Goal: Task Accomplishment & Management: Use online tool/utility

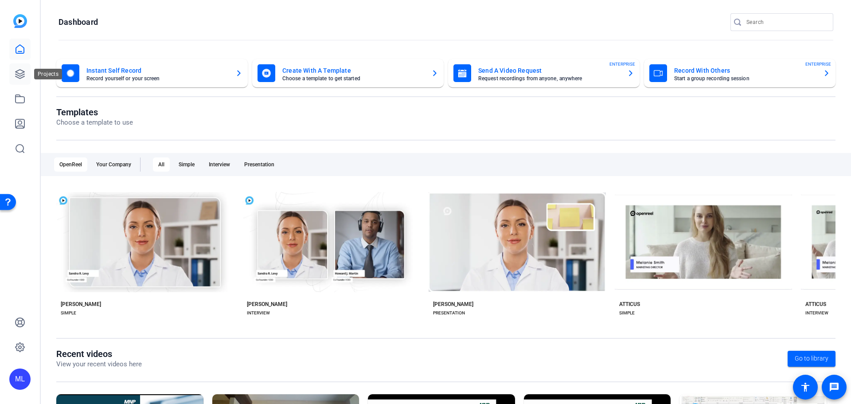
click at [22, 74] on icon at bounding box center [20, 74] width 11 height 11
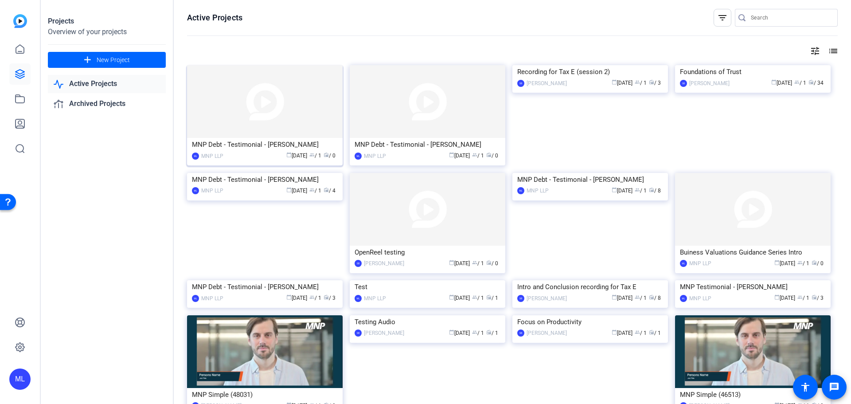
click at [298, 122] on img at bounding box center [265, 101] width 156 height 73
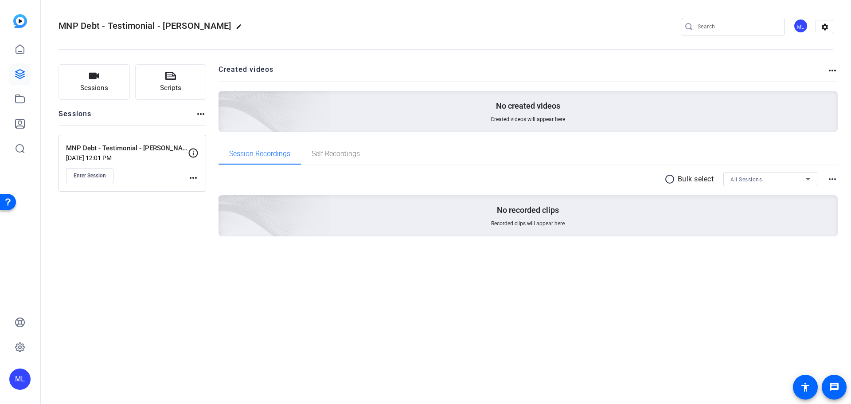
click at [196, 177] on mat-icon "more_horiz" at bounding box center [193, 177] width 11 height 11
click at [208, 188] on span "Edit Session" at bounding box center [215, 190] width 40 height 11
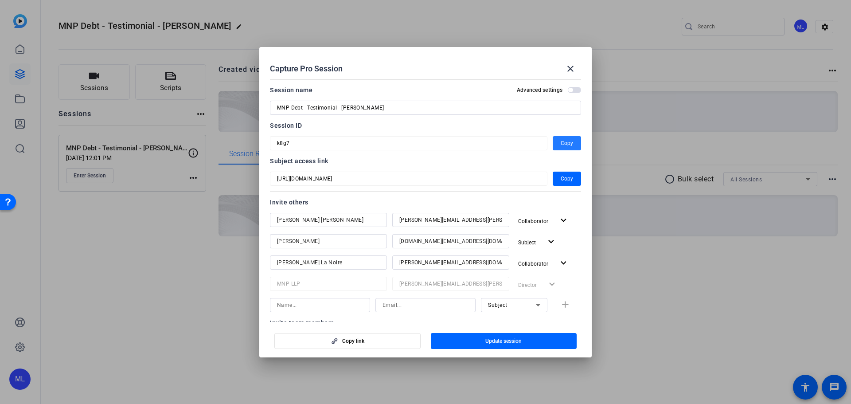
click at [561, 144] on span "Copy" at bounding box center [567, 143] width 12 height 11
click at [565, 144] on span "Copy" at bounding box center [567, 143] width 12 height 11
click at [542, 267] on span "Collaborator" at bounding box center [536, 263] width 36 height 11
click at [542, 265] on div at bounding box center [425, 202] width 851 height 404
click at [561, 182] on span "Copy" at bounding box center [567, 178] width 12 height 11
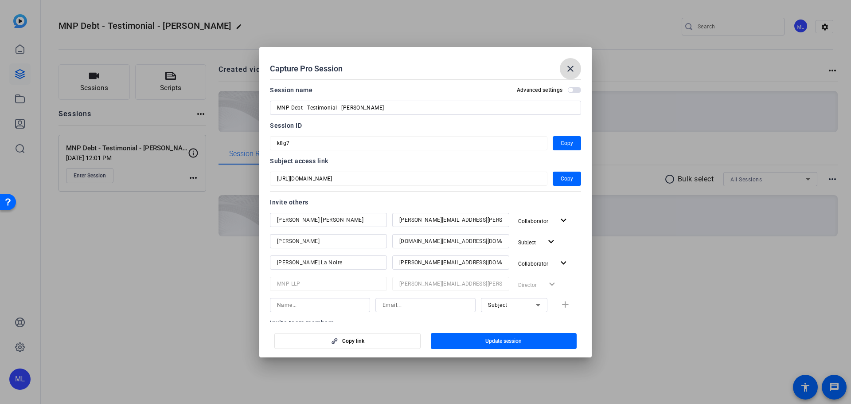
click at [569, 71] on mat-icon "close" at bounding box center [570, 68] width 11 height 11
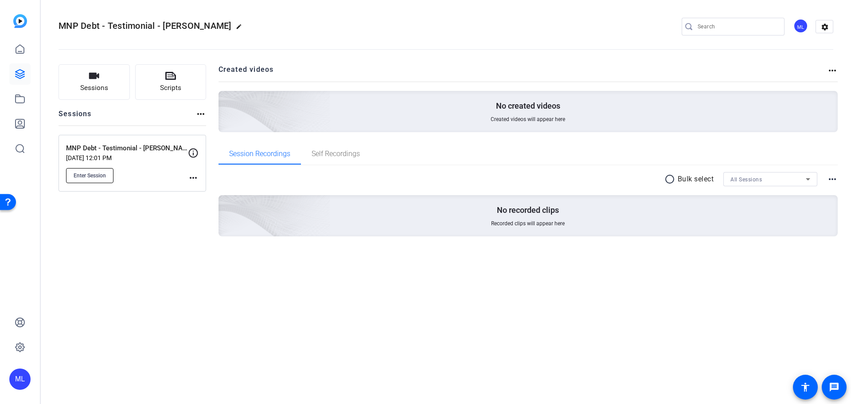
click at [91, 172] on span "Enter Session" at bounding box center [90, 175] width 32 height 7
click at [195, 153] on icon at bounding box center [193, 153] width 11 height 11
click at [194, 175] on mat-icon "more_horiz" at bounding box center [193, 177] width 11 height 11
click at [201, 191] on span "Edit Session" at bounding box center [215, 190] width 40 height 11
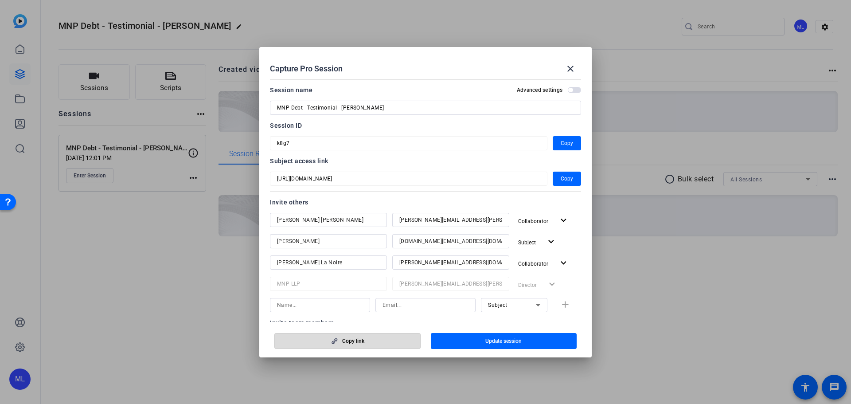
click at [374, 338] on span "button" at bounding box center [347, 340] width 145 height 21
click at [572, 68] on mat-icon "close" at bounding box center [570, 68] width 11 height 11
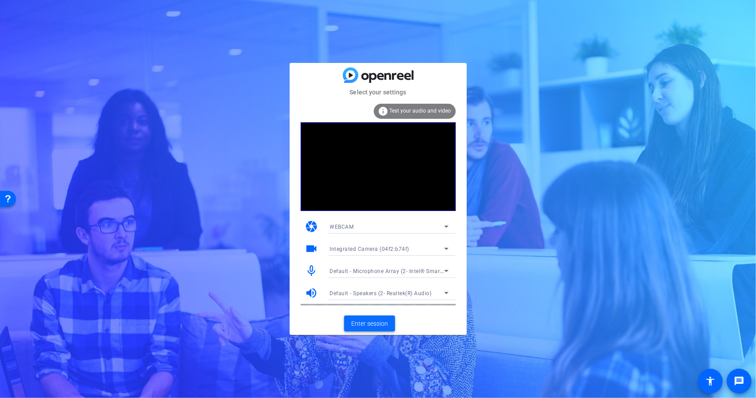
click at [374, 323] on span "Enter session" at bounding box center [369, 323] width 37 height 9
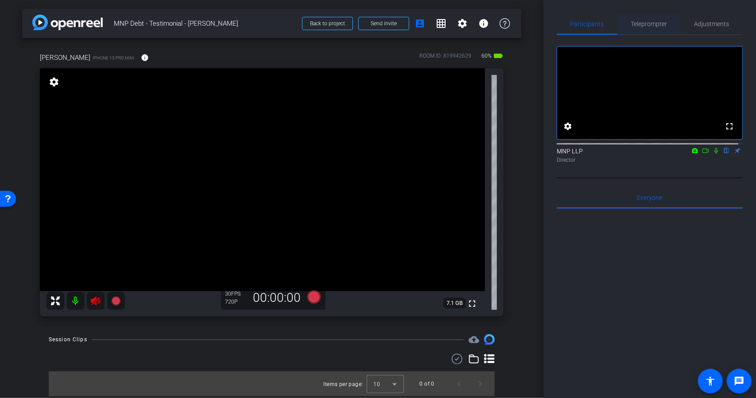
click at [656, 25] on span "Teleprompter" at bounding box center [649, 24] width 36 height 6
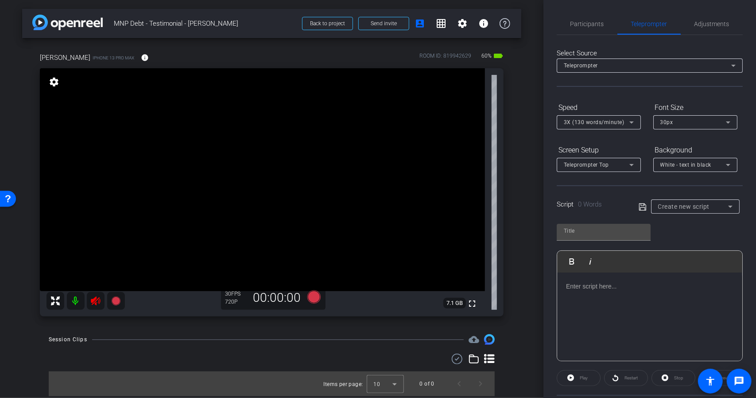
click at [93, 296] on icon at bounding box center [95, 301] width 11 height 11
click at [679, 65] on div "Teleprompter" at bounding box center [647, 65] width 167 height 11
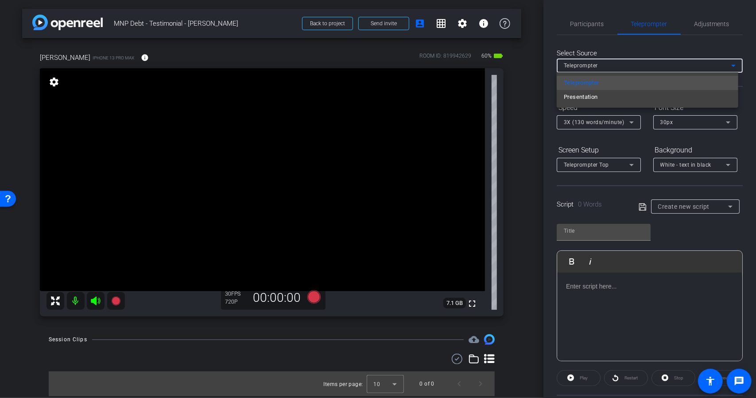
click at [671, 66] on div at bounding box center [378, 199] width 756 height 398
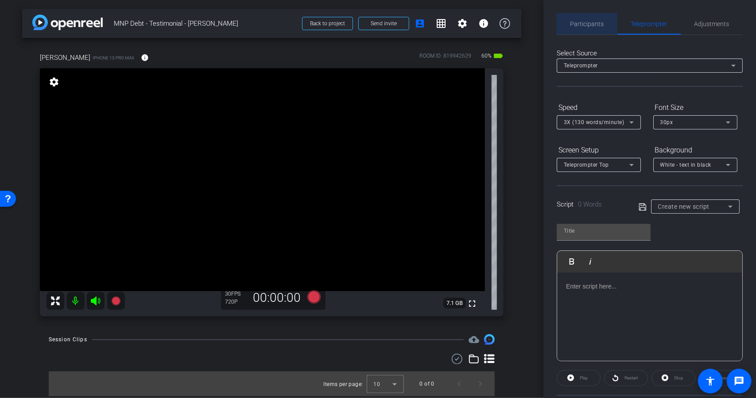
click at [599, 30] on span "Participants" at bounding box center [588, 23] width 34 height 21
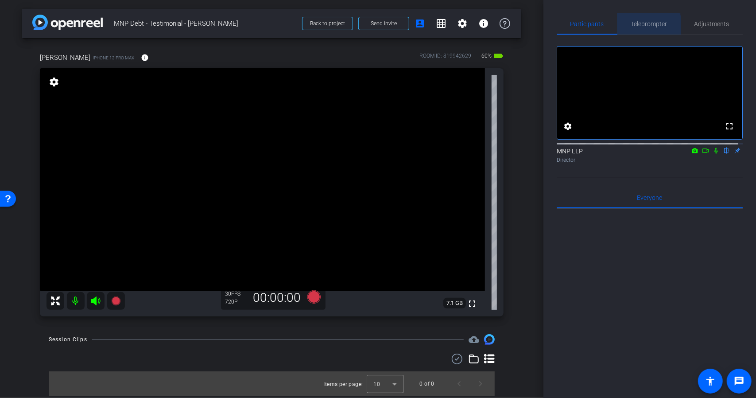
click at [645, 28] on span "Teleprompter" at bounding box center [649, 23] width 36 height 21
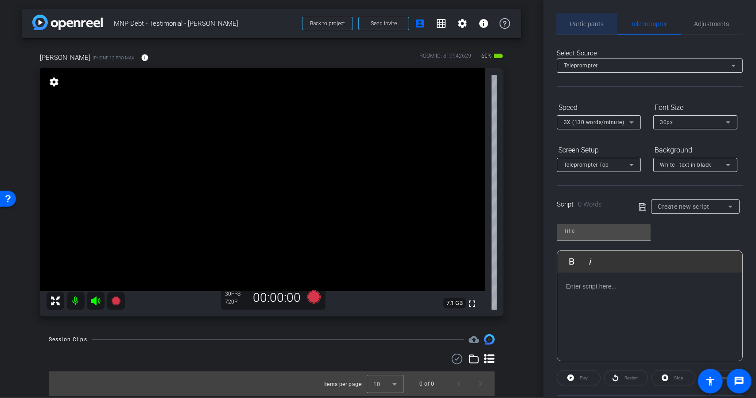
click at [588, 31] on span "Participants" at bounding box center [588, 23] width 34 height 21
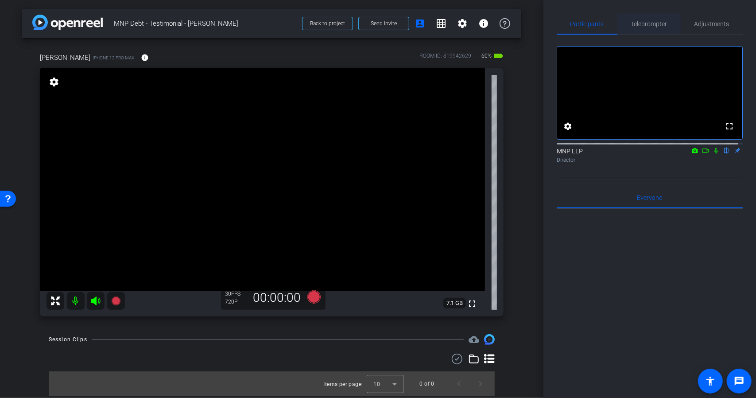
click at [644, 27] on span "Teleprompter" at bounding box center [649, 24] width 36 height 6
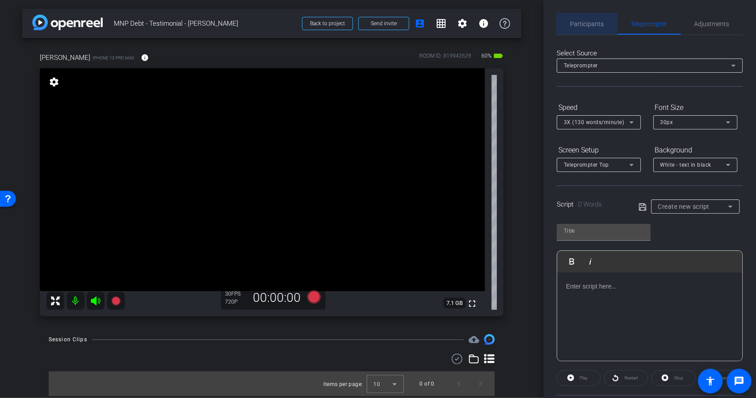
click at [603, 25] on div "Participants" at bounding box center [587, 23] width 61 height 21
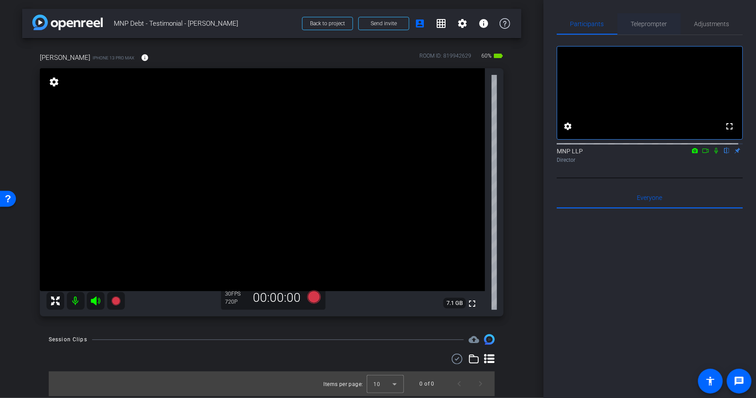
click at [653, 27] on span "Teleprompter" at bounding box center [649, 24] width 36 height 6
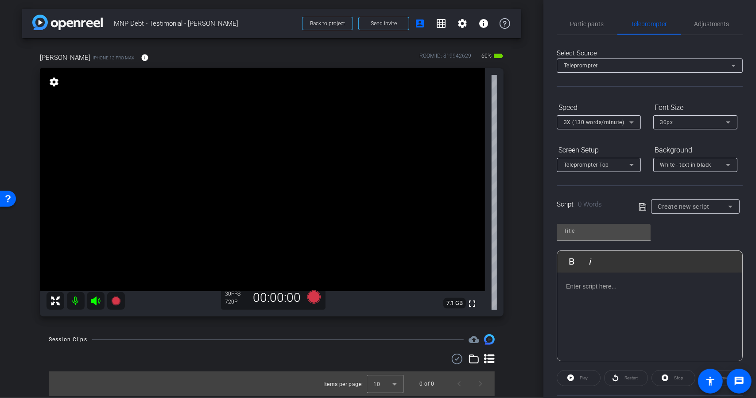
click at [669, 208] on span "Create new script" at bounding box center [684, 206] width 52 height 7
click at [676, 223] on span "Create new script" at bounding box center [680, 223] width 47 height 11
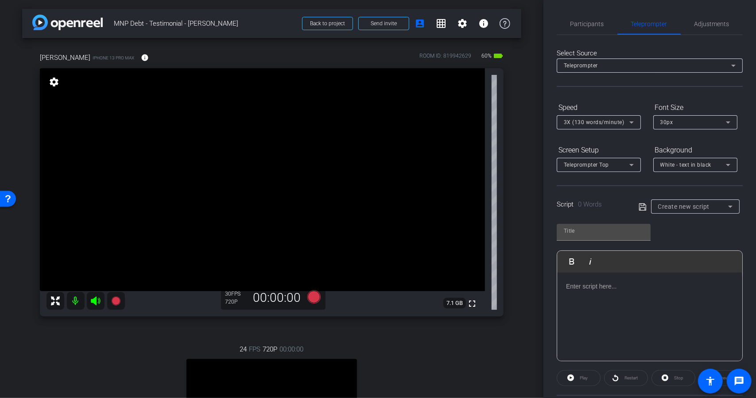
click at [580, 287] on p at bounding box center [649, 286] width 167 height 10
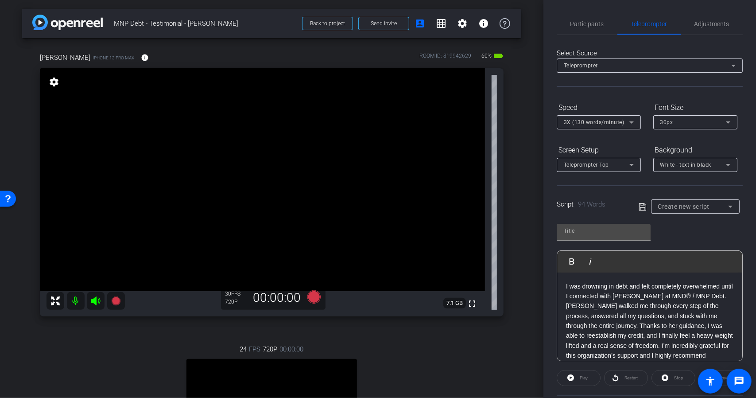
click at [584, 306] on p "I was drowning in debt and felt completely overwhelmed until I connected with […" at bounding box center [649, 335] width 167 height 109
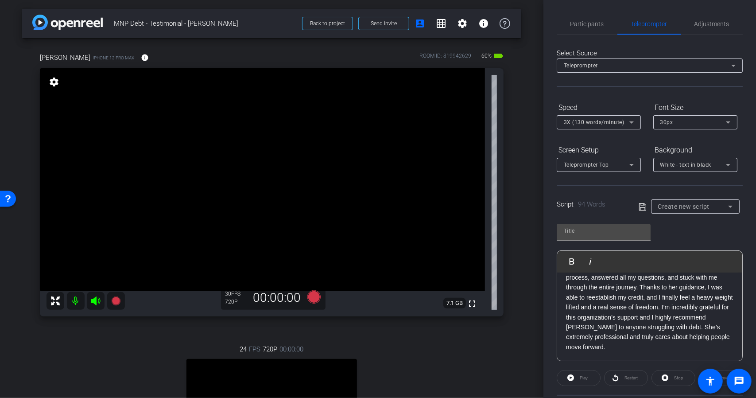
scroll to position [58, 0]
click at [661, 309] on p "[PERSON_NAME] walked me through every step of the process, answered all my ques…" at bounding box center [649, 308] width 167 height 90
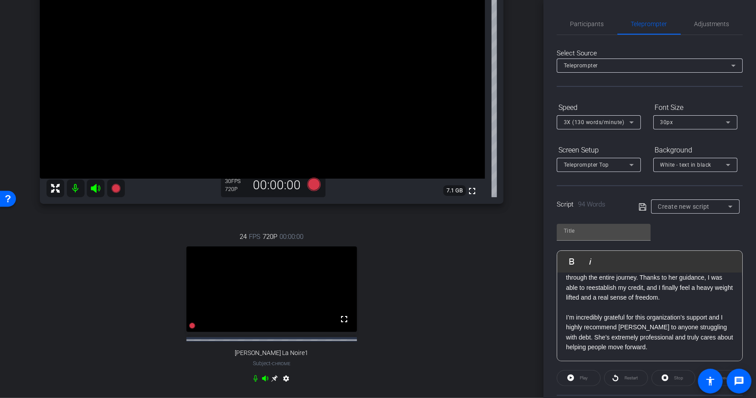
scroll to position [133, 0]
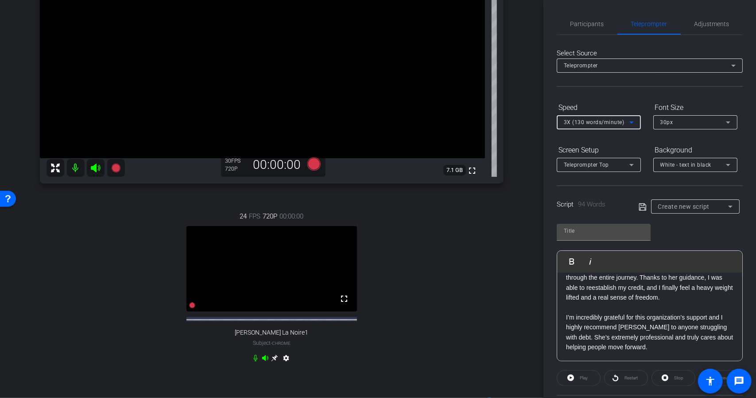
click at [629, 126] on icon at bounding box center [632, 122] width 11 height 11
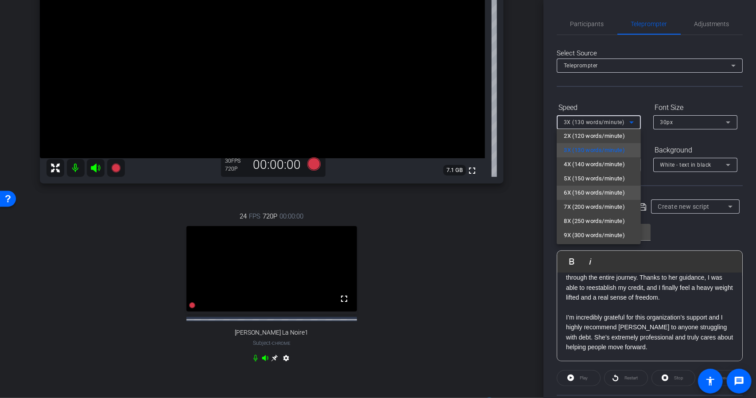
scroll to position [19, 0]
click at [595, 193] on span "6X (160 words/minute)" at bounding box center [594, 191] width 61 height 11
type input "Default title 7339"
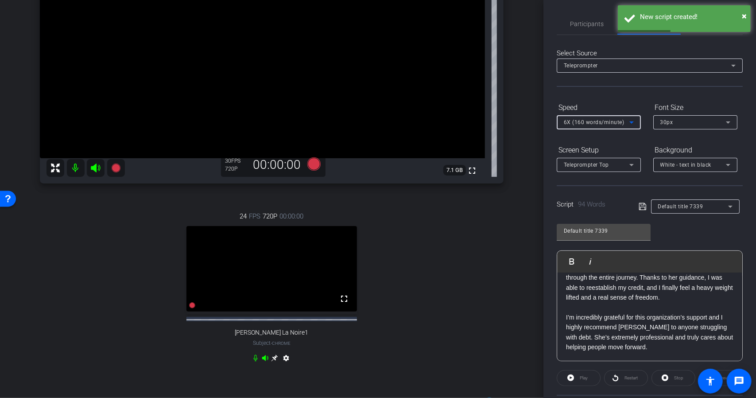
click at [658, 206] on span "Default title 7339" at bounding box center [680, 206] width 45 height 6
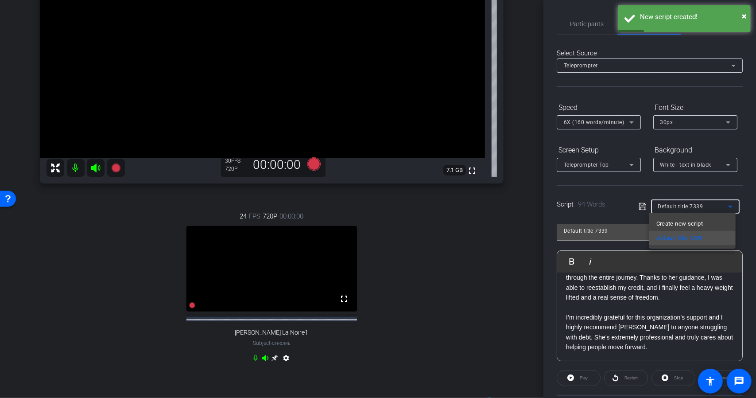
click at [671, 237] on span "Default title 7339" at bounding box center [680, 238] width 46 height 11
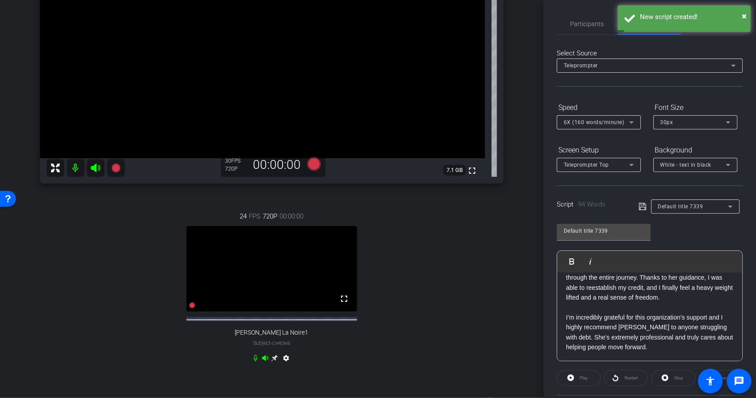
click at [640, 210] on icon at bounding box center [643, 206] width 8 height 11
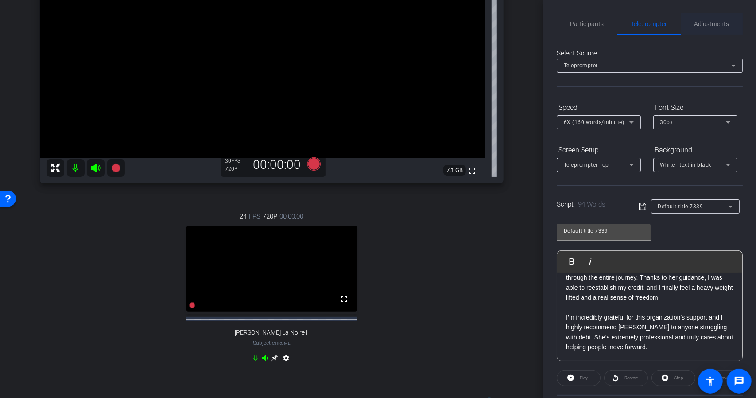
click at [702, 28] on span "Adjustments" at bounding box center [712, 23] width 35 height 21
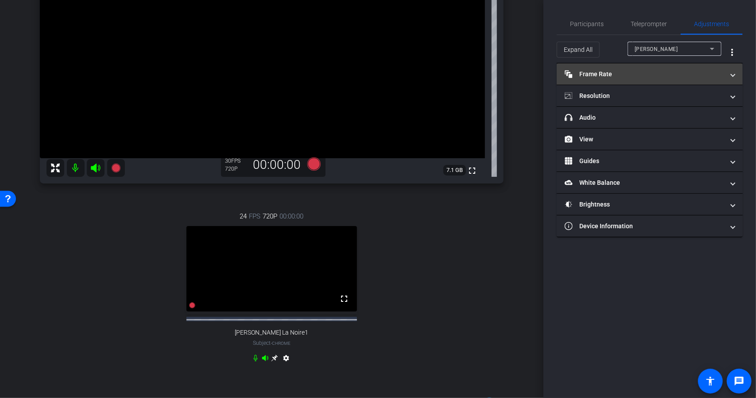
click at [631, 67] on mat-expansion-panel-header "Frame Rate Frame Rate" at bounding box center [650, 73] width 186 height 21
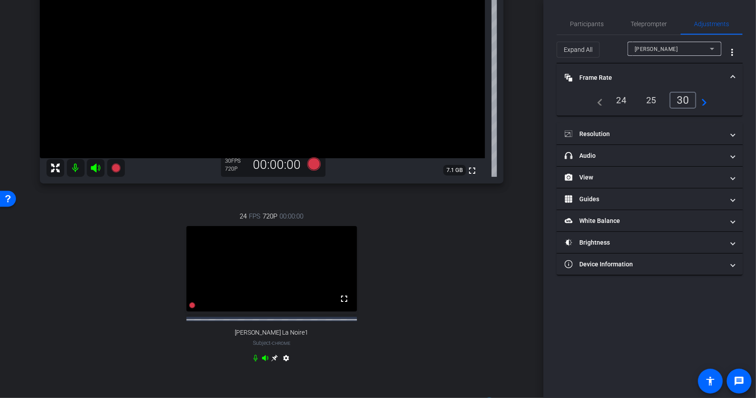
click at [634, 70] on mat-expansion-panel-header "Frame Rate Frame Rate" at bounding box center [650, 77] width 186 height 28
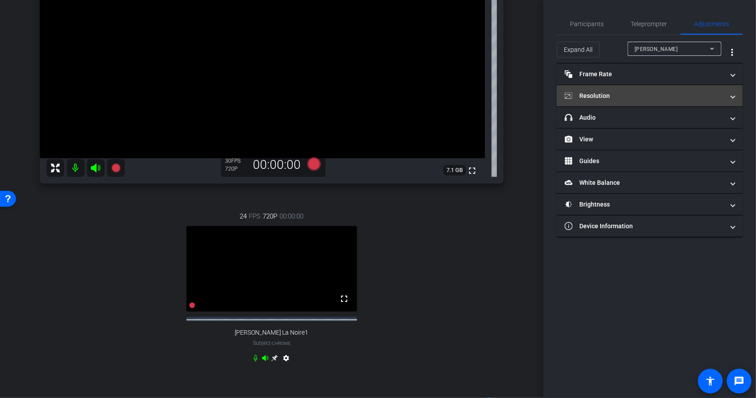
click at [627, 90] on mat-expansion-panel-header "Resolution" at bounding box center [650, 95] width 186 height 21
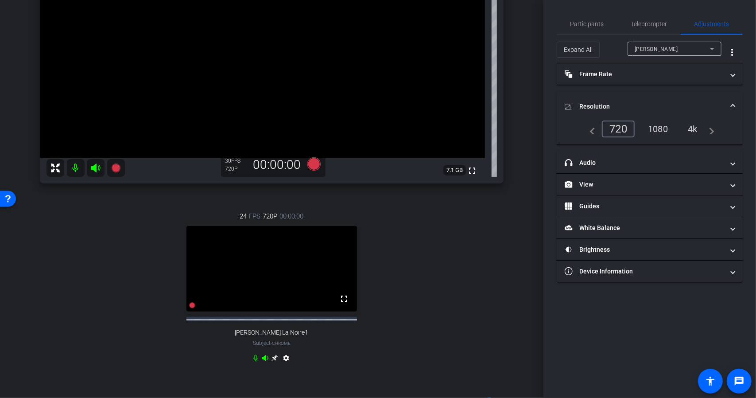
click at [663, 127] on div "1080" at bounding box center [658, 128] width 33 height 15
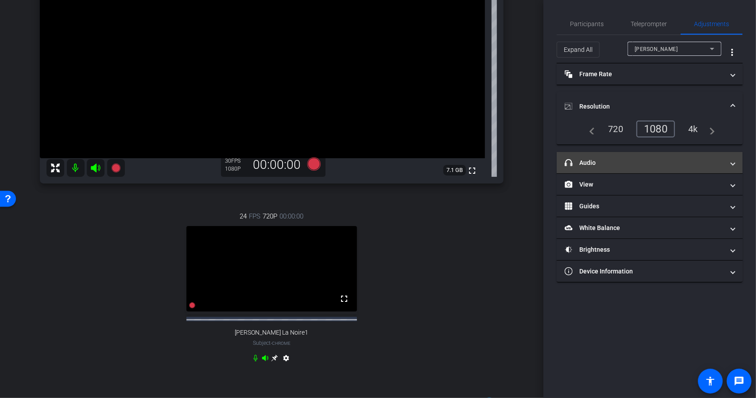
click at [646, 159] on mat-panel-title "headphone icon Audio" at bounding box center [645, 162] width 160 height 9
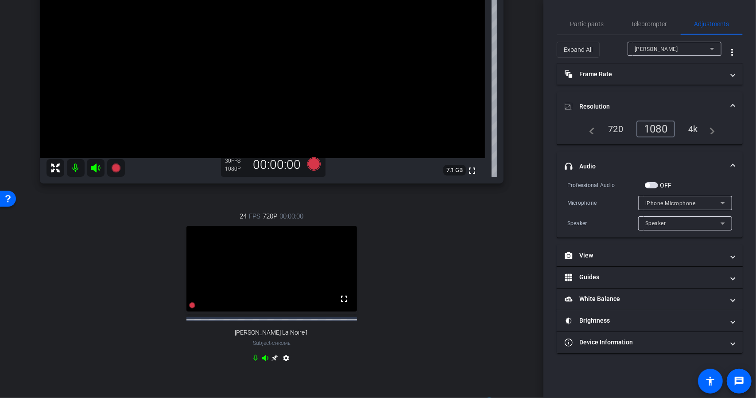
click at [647, 159] on mat-expansion-panel-header "headphone icon Audio" at bounding box center [650, 166] width 186 height 28
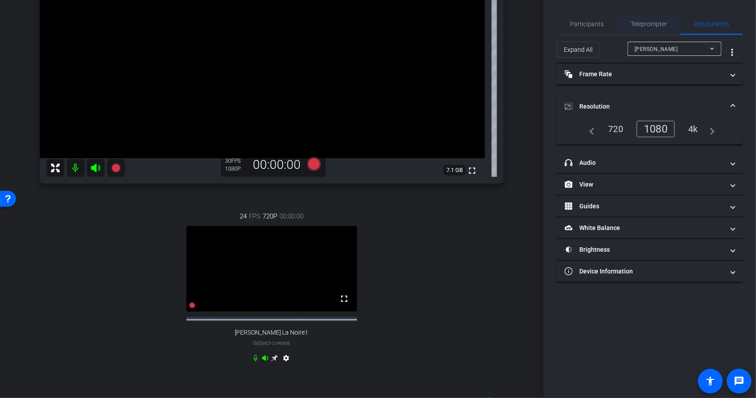
click at [646, 24] on span "Teleprompter" at bounding box center [649, 24] width 36 height 6
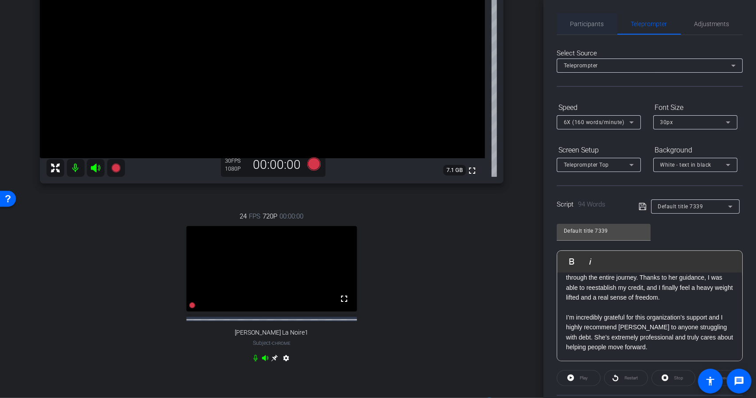
click at [590, 20] on span "Participants" at bounding box center [588, 23] width 34 height 21
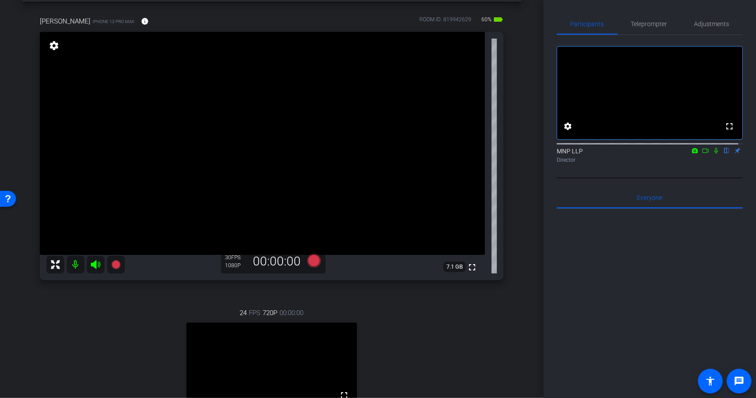
scroll to position [35, 0]
click at [646, 23] on span "Teleprompter" at bounding box center [649, 24] width 36 height 6
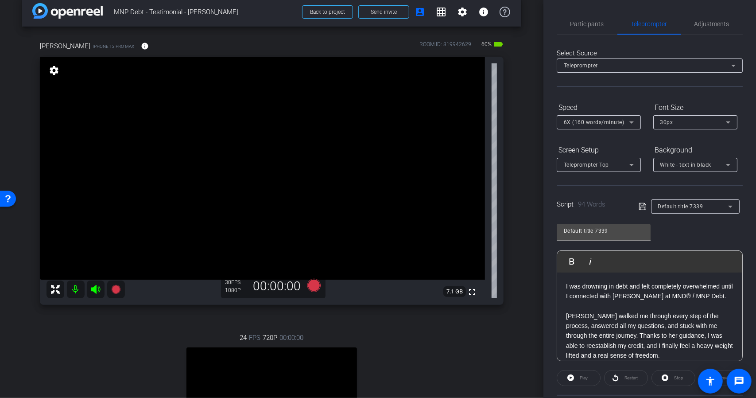
scroll to position [6, 0]
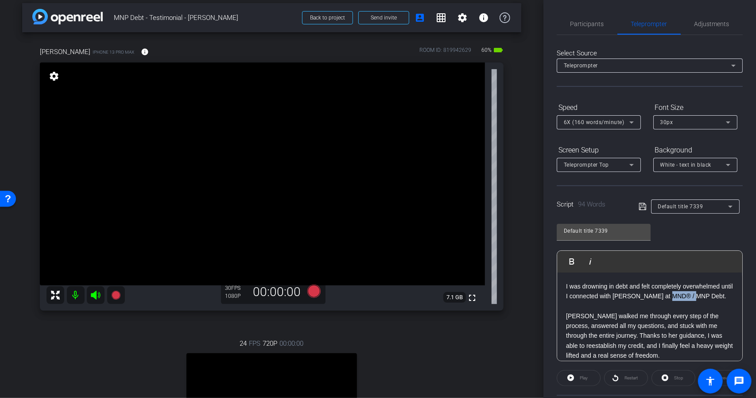
drag, startPoint x: 675, startPoint y: 297, endPoint x: 698, endPoint y: 297, distance: 23.5
click at [698, 297] on p "I was drowning in debt and felt completely overwhelmed until I connected with […" at bounding box center [649, 291] width 167 height 20
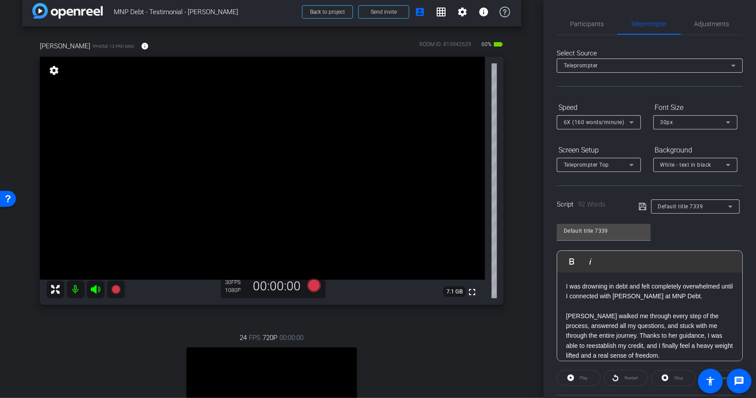
scroll to position [0, 0]
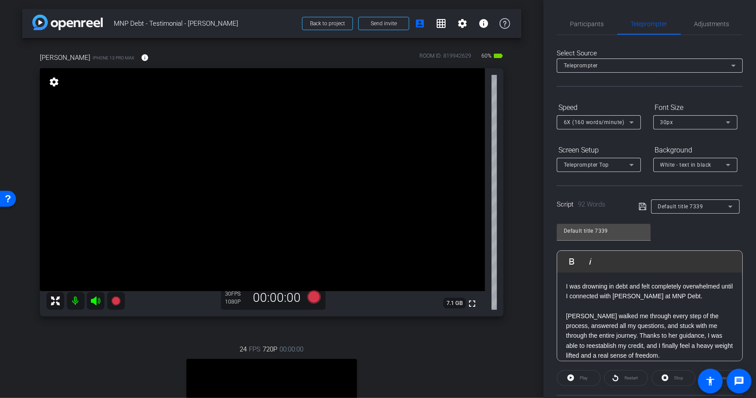
click at [573, 378] on div "Play" at bounding box center [579, 378] width 44 height 16
click at [570, 377] on div "Play" at bounding box center [579, 378] width 44 height 16
click at [685, 210] on div "Default title 7339" at bounding box center [693, 206] width 70 height 11
click at [681, 237] on span "Default title 7339" at bounding box center [680, 238] width 46 height 11
click at [642, 208] on icon at bounding box center [643, 206] width 8 height 11
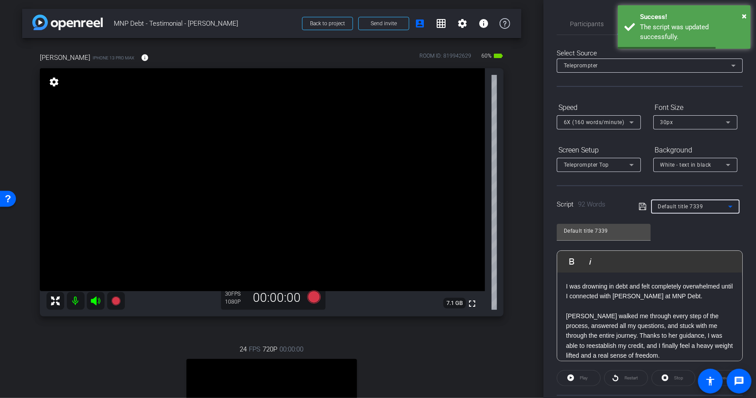
click at [686, 211] on div "Default title 7339" at bounding box center [693, 206] width 70 height 11
click at [641, 220] on div at bounding box center [378, 199] width 756 height 398
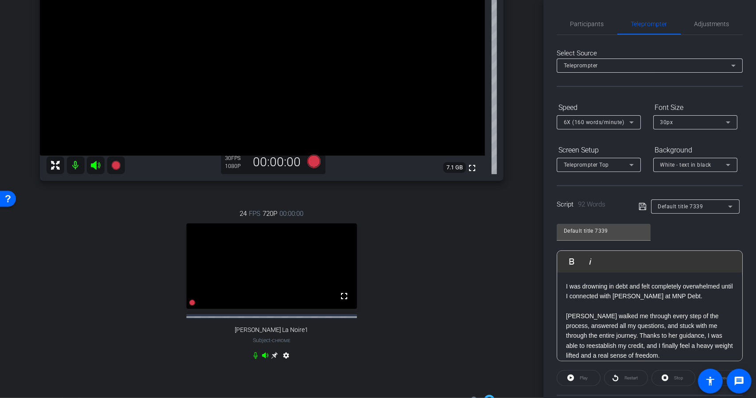
scroll to position [133, 0]
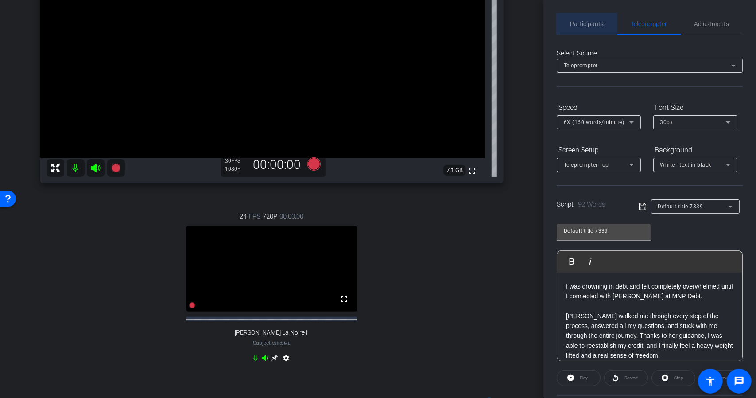
click at [590, 31] on span "Participants" at bounding box center [588, 23] width 34 height 21
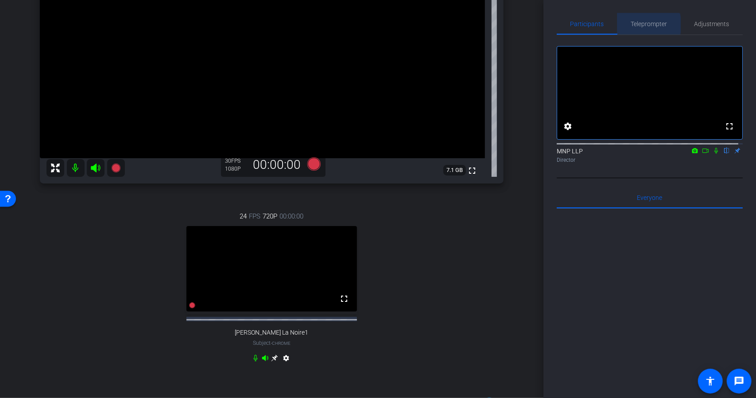
click at [643, 24] on span "Teleprompter" at bounding box center [649, 24] width 36 height 6
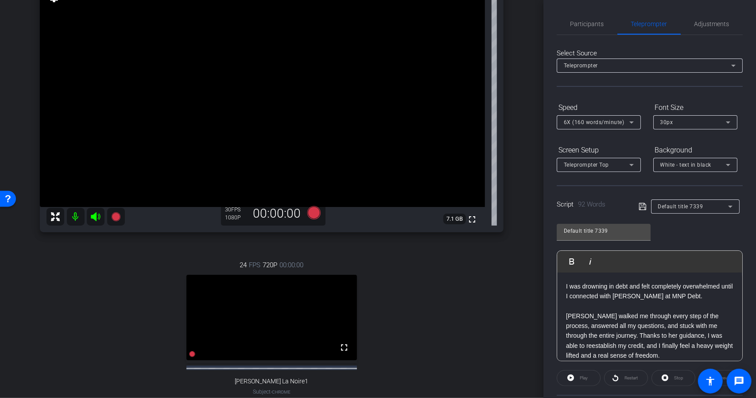
scroll to position [89, 0]
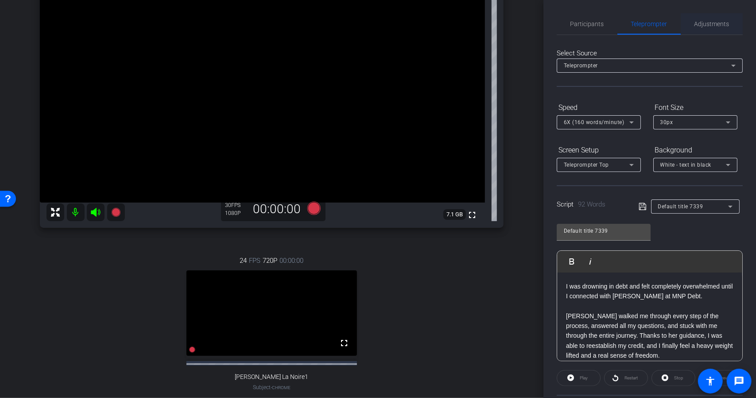
click at [715, 31] on span "Adjustments" at bounding box center [712, 23] width 35 height 21
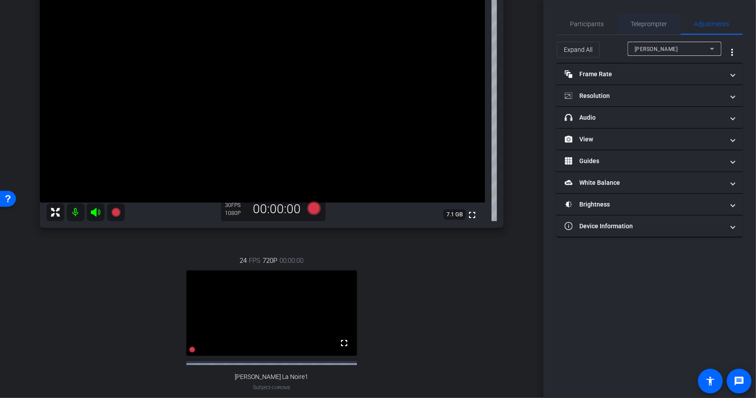
click at [656, 26] on span "Teleprompter" at bounding box center [649, 24] width 36 height 6
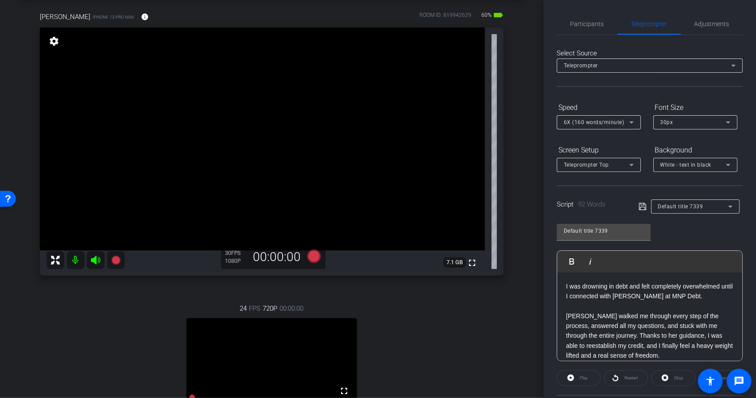
scroll to position [44, 0]
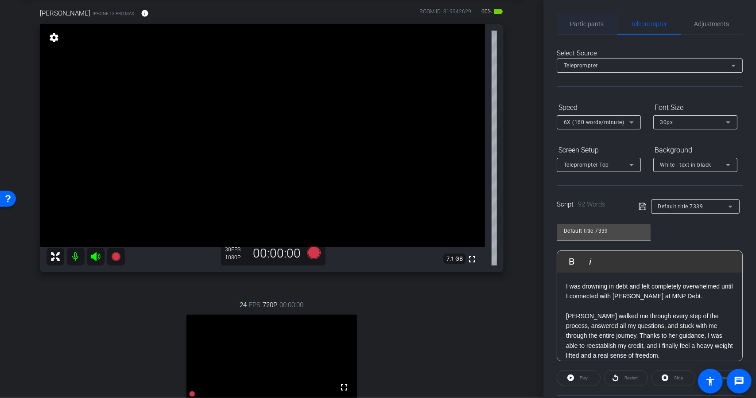
click at [598, 21] on span "Participants" at bounding box center [588, 24] width 34 height 6
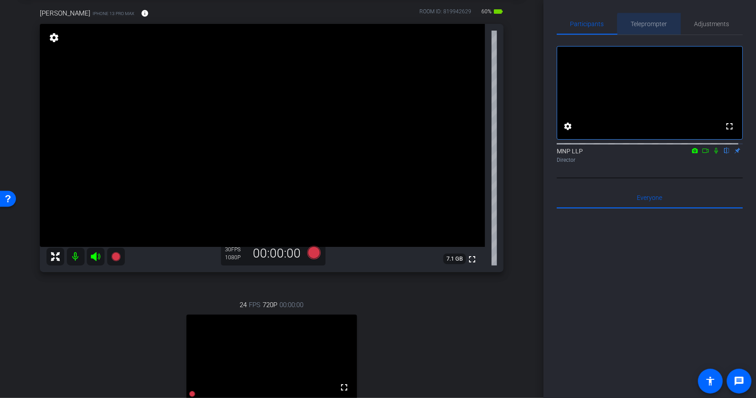
click at [649, 24] on span "Teleprompter" at bounding box center [649, 24] width 36 height 6
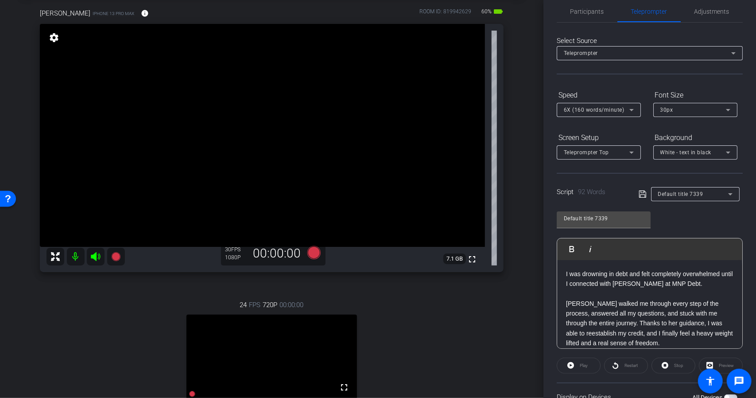
scroll to position [33, 0]
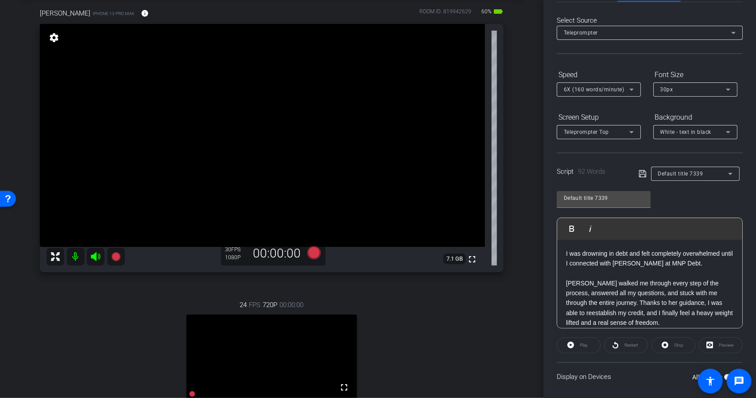
click at [572, 344] on div "Play" at bounding box center [579, 345] width 44 height 16
click at [568, 346] on div "Play" at bounding box center [579, 345] width 44 height 16
click at [571, 344] on div "Play" at bounding box center [579, 345] width 44 height 16
click at [661, 172] on span "Default title 7339" at bounding box center [680, 174] width 45 height 6
click at [677, 190] on span "Create new script" at bounding box center [680, 191] width 47 height 11
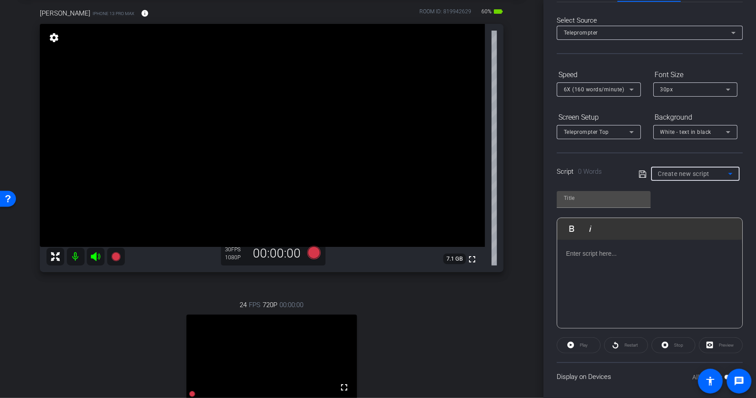
click at [670, 176] on span "Create new script" at bounding box center [684, 173] width 52 height 7
click at [670, 203] on span "Default title 7339" at bounding box center [680, 205] width 46 height 11
type input "Default title 7339"
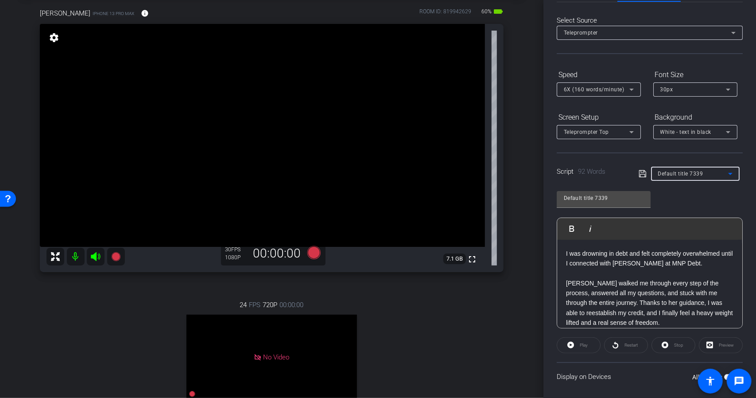
click at [705, 344] on div "Preview" at bounding box center [721, 345] width 44 height 16
click at [716, 343] on div "Preview" at bounding box center [721, 345] width 44 height 16
click at [644, 174] on icon at bounding box center [643, 173] width 8 height 11
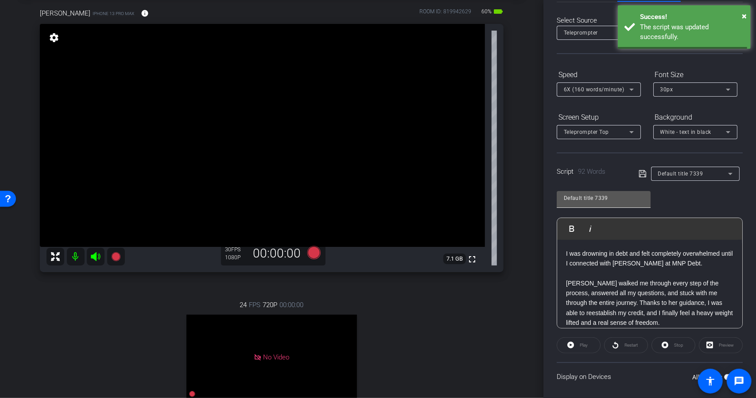
click at [633, 196] on input "Default title 7339" at bounding box center [604, 198] width 80 height 11
click at [685, 199] on div "Default title 7339 Play Play from this location Play Selected Play and display …" at bounding box center [650, 256] width 186 height 144
click at [314, 252] on icon at bounding box center [313, 252] width 13 height 13
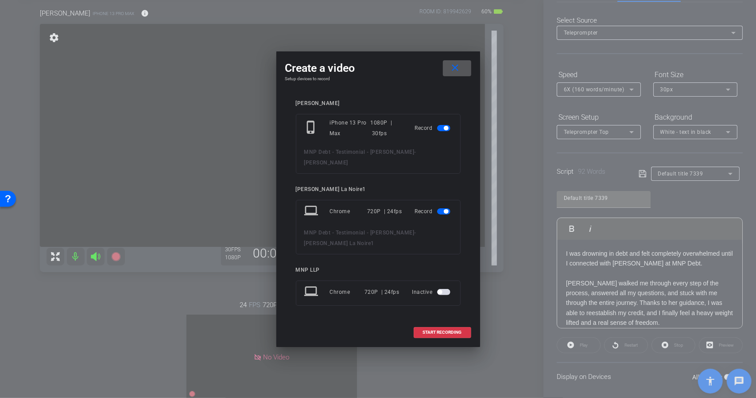
click at [443, 208] on span "button" at bounding box center [443, 211] width 13 height 6
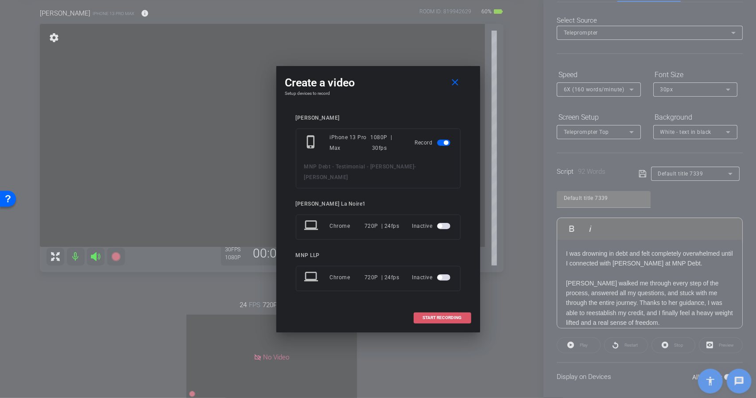
click at [432, 315] on span "START RECORDING" at bounding box center [442, 317] width 39 height 4
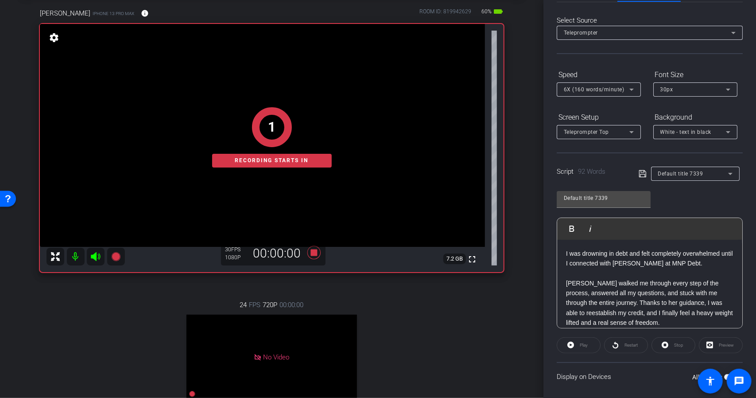
click at [573, 349] on div "Play" at bounding box center [579, 345] width 44 height 16
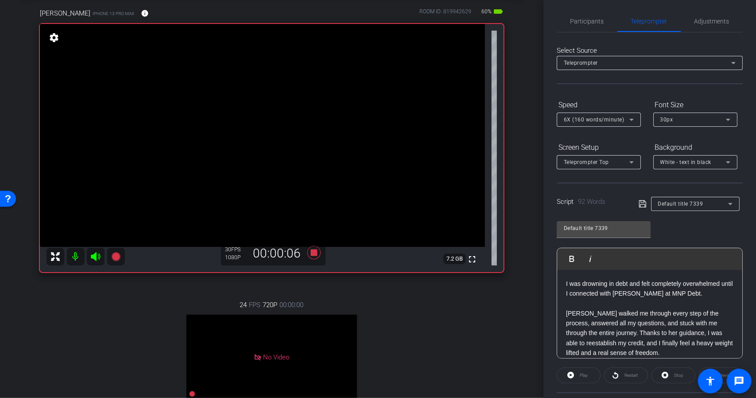
scroll to position [0, 0]
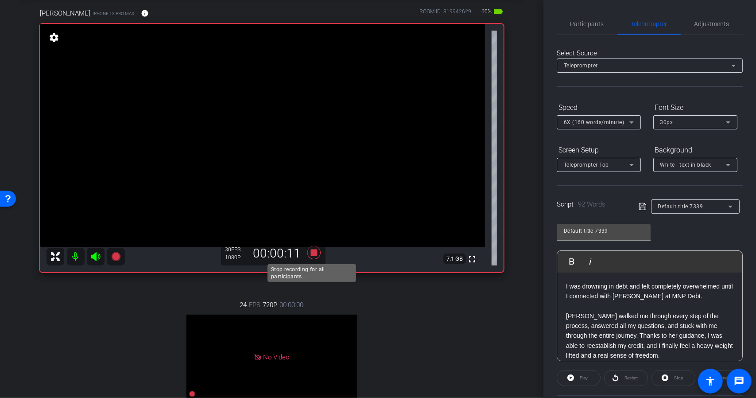
click at [311, 253] on icon at bounding box center [313, 252] width 13 height 13
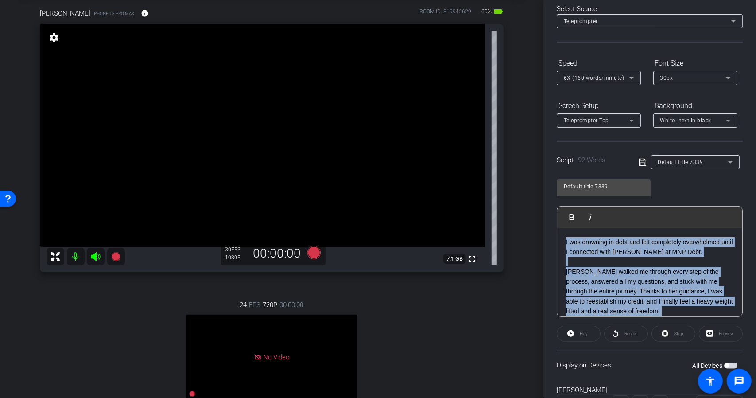
drag, startPoint x: 657, startPoint y: 303, endPoint x: 549, endPoint y: 214, distance: 140.7
click at [549, 214] on div "Participants Teleprompter Adjustments settings MNP LLP flip Director Everyone 0…" at bounding box center [650, 199] width 213 height 398
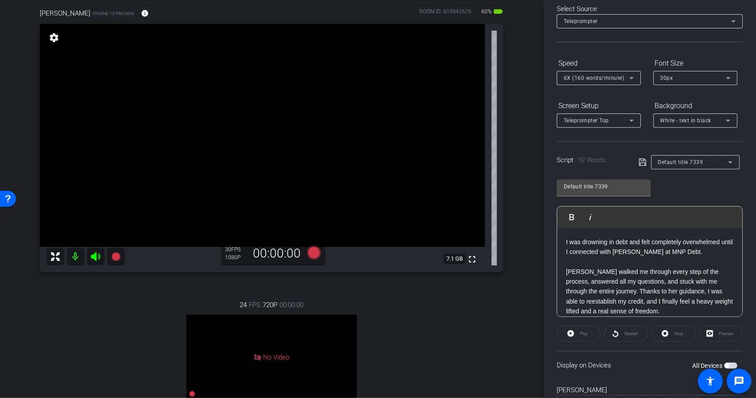
drag, startPoint x: 579, startPoint y: 253, endPoint x: 638, endPoint y: 291, distance: 69.6
click at [638, 291] on p "[PERSON_NAME] walked me through every step of the process, answered all my ques…" at bounding box center [649, 292] width 167 height 50
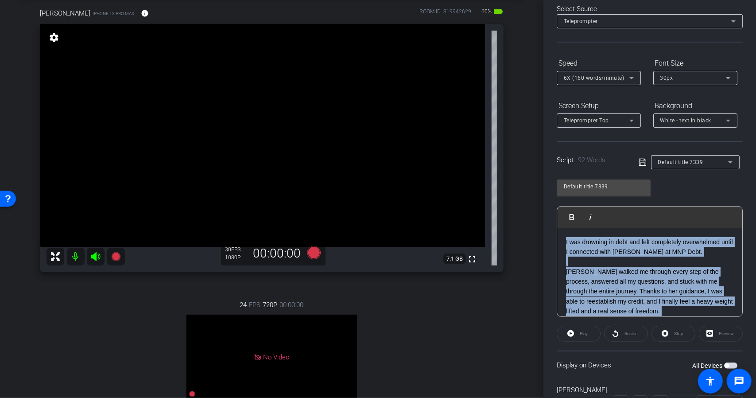
drag, startPoint x: 662, startPoint y: 305, endPoint x: 539, endPoint y: 218, distance: 151.0
click at [539, 218] on div "arrow_back MNP Debt - Testimonial - [PERSON_NAME] Back to project Send invite a…" at bounding box center [378, 199] width 756 height 398
copy div "I was drowning in debt and felt completely overwhelmed until I connected with […"
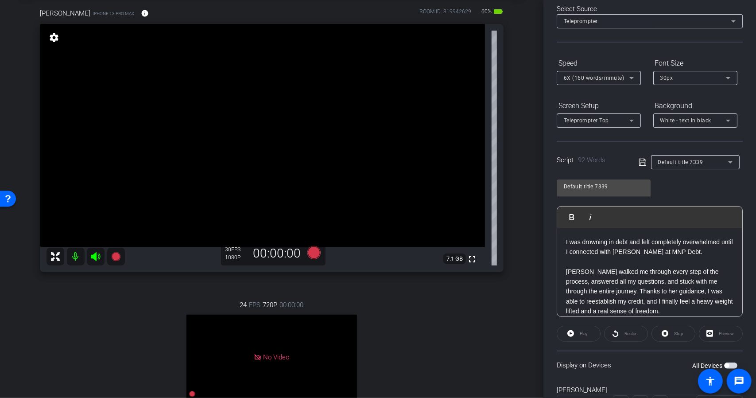
click at [675, 160] on span "Default title 7339" at bounding box center [680, 162] width 45 height 6
click at [675, 176] on span "Create new script" at bounding box center [680, 179] width 47 height 11
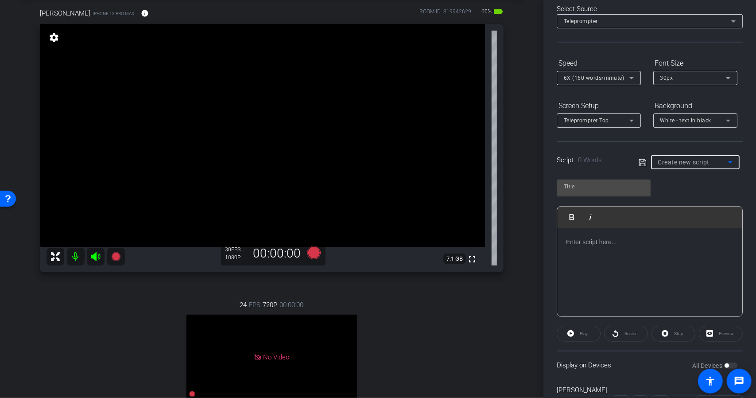
click at [570, 242] on p at bounding box center [649, 242] width 167 height 10
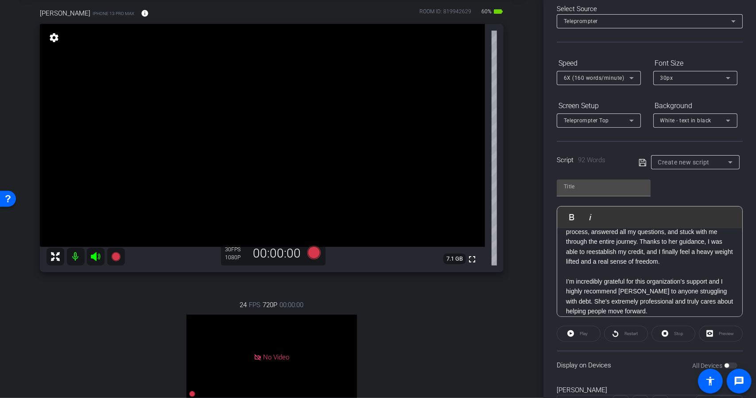
click at [639, 165] on icon at bounding box center [642, 162] width 7 height 7
type input "Default title 1763"
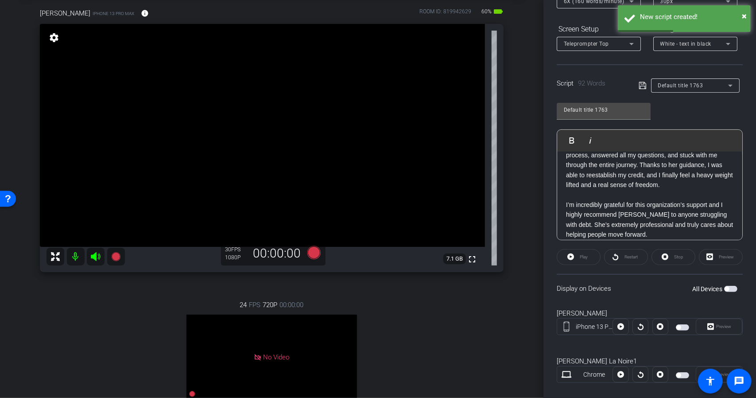
scroll to position [133, 0]
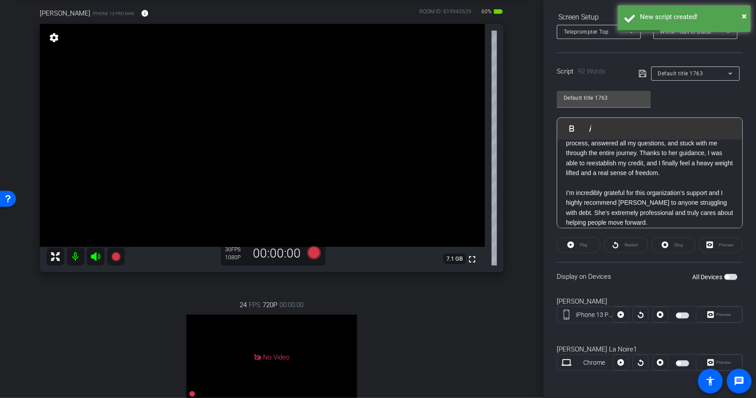
click at [728, 279] on div "All Devices" at bounding box center [715, 276] width 45 height 9
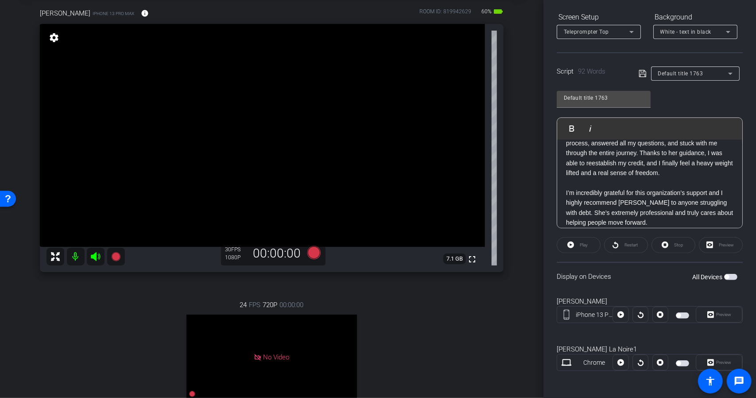
click at [677, 313] on span "button" at bounding box center [679, 315] width 4 height 4
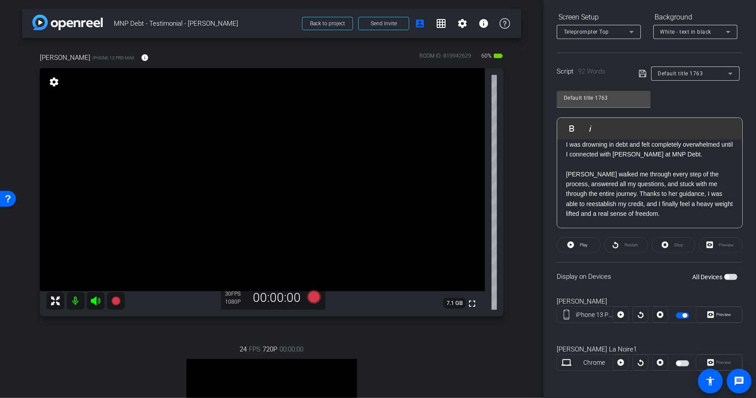
scroll to position [0, 0]
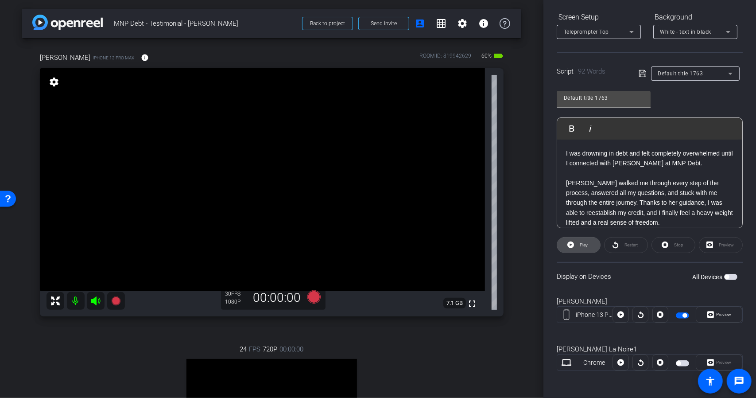
click at [578, 248] on span "Play" at bounding box center [583, 245] width 10 height 12
click at [310, 299] on icon at bounding box center [313, 296] width 13 height 13
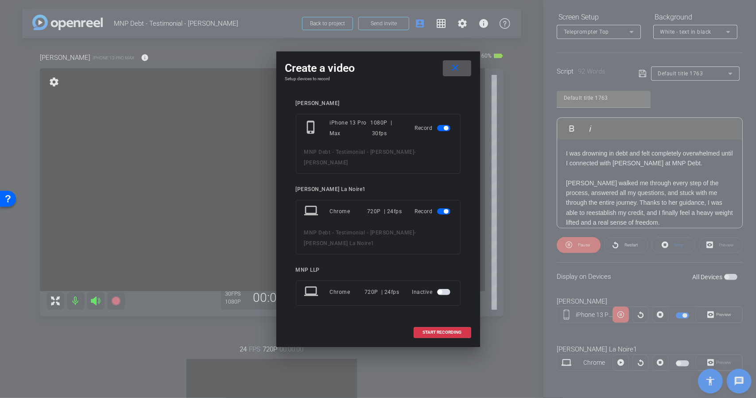
click at [446, 209] on span "button" at bounding box center [446, 211] width 4 height 4
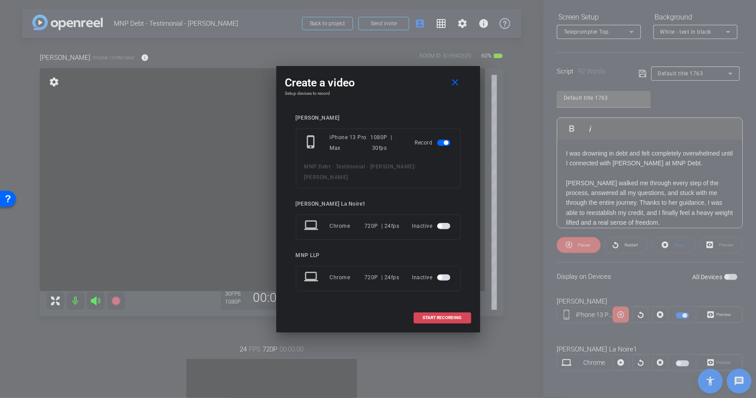
click at [448, 315] on span at bounding box center [442, 317] width 57 height 21
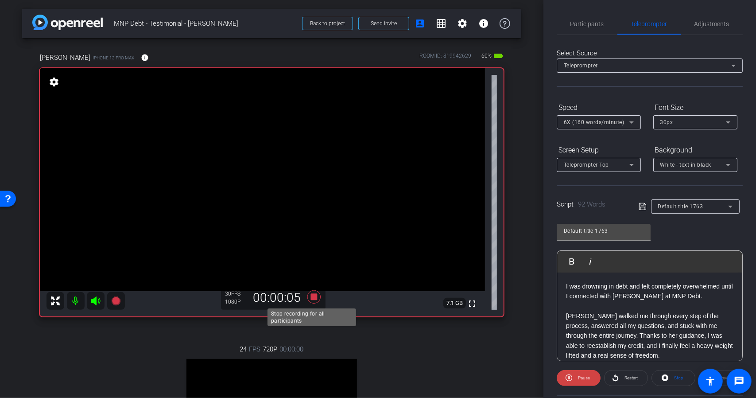
click at [308, 297] on icon at bounding box center [314, 297] width 21 height 16
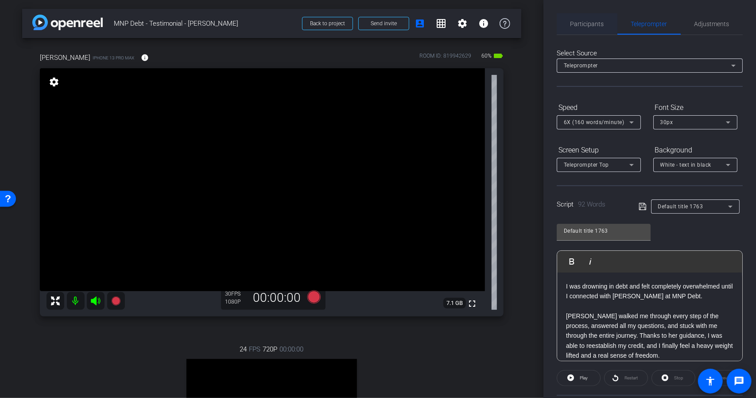
click at [590, 21] on span "Participants" at bounding box center [588, 24] width 34 height 6
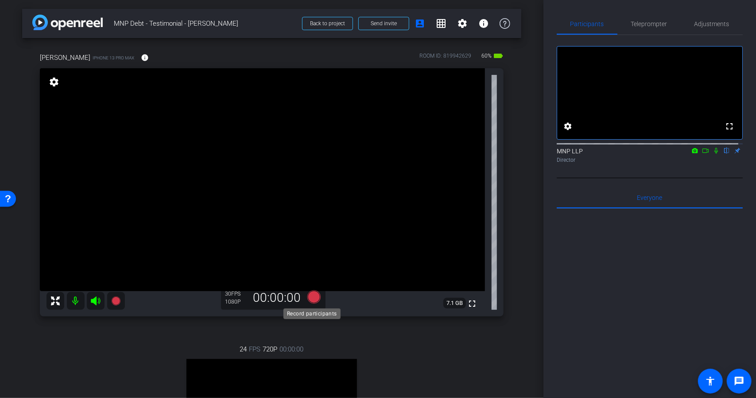
click at [312, 296] on icon at bounding box center [313, 296] width 13 height 13
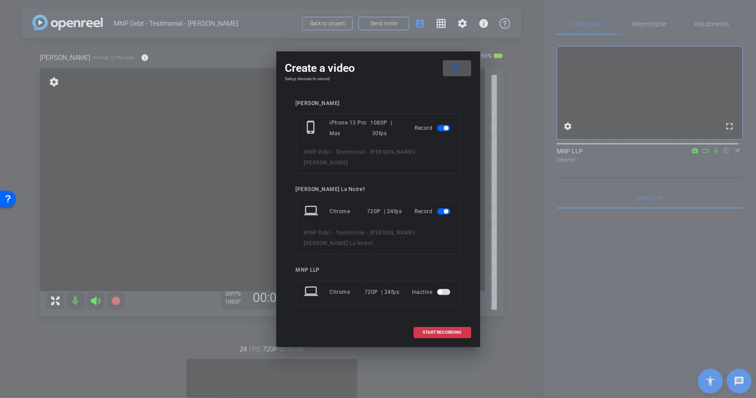
click at [443, 208] on span "button" at bounding box center [443, 211] width 13 height 6
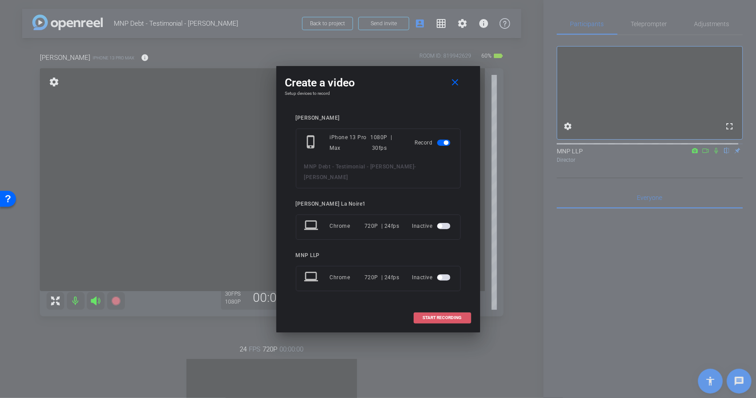
click at [438, 315] on span "START RECORDING" at bounding box center [442, 317] width 39 height 4
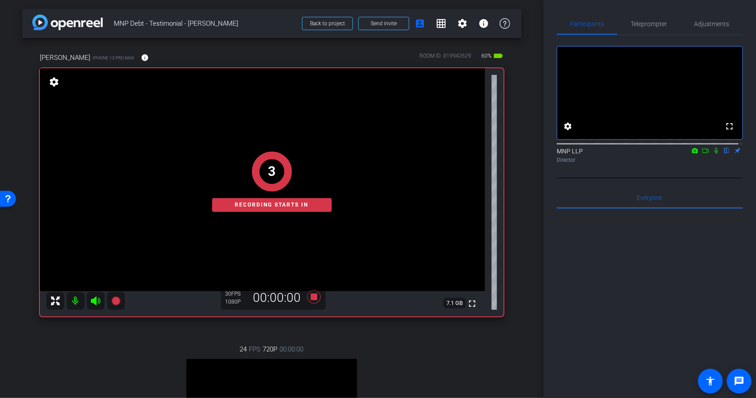
click at [713, 154] on icon at bounding box center [716, 151] width 7 height 6
click at [702, 154] on icon at bounding box center [705, 151] width 7 height 6
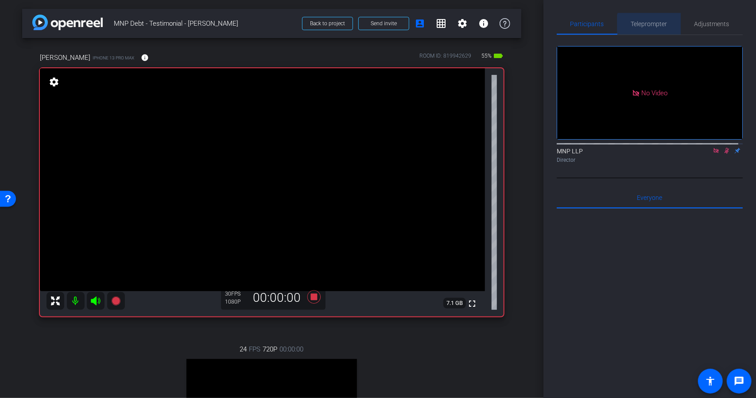
click at [651, 27] on span "Teleprompter" at bounding box center [649, 24] width 36 height 6
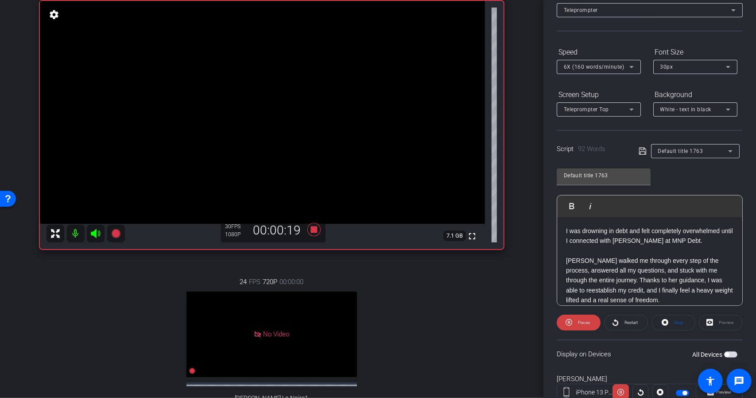
scroll to position [56, 0]
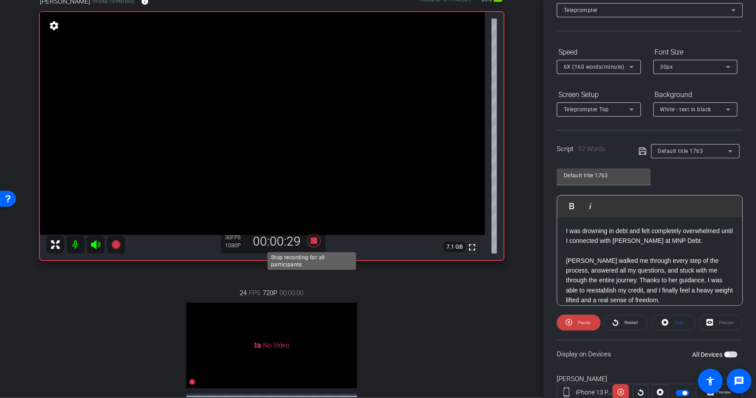
click at [313, 238] on icon at bounding box center [313, 240] width 13 height 13
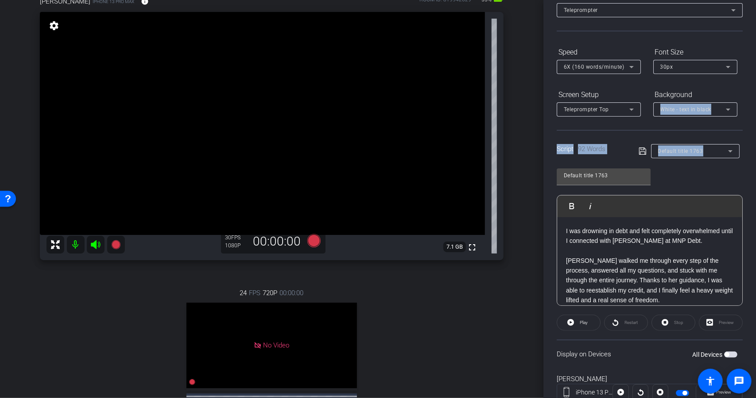
drag, startPoint x: 751, startPoint y: 113, endPoint x: 748, endPoint y: 90, distance: 22.7
click at [748, 90] on div "Participants Teleprompter Adjustments MNP LLP Director Everyone 0 Mark all read…" at bounding box center [650, 199] width 213 height 398
click at [743, 100] on div "Participants Teleprompter Adjustments MNP LLP Director Everyone 0 Mark all read…" at bounding box center [650, 199] width 213 height 398
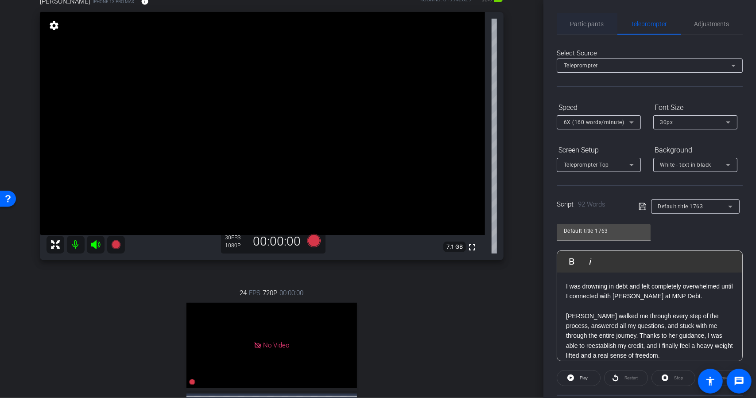
click at [600, 22] on span "Participants" at bounding box center [588, 24] width 34 height 6
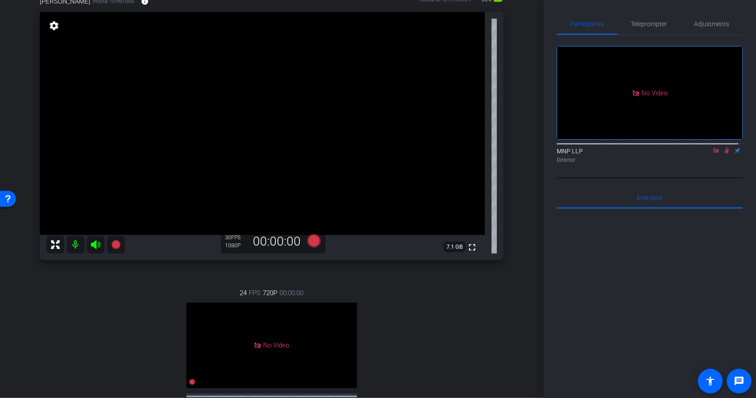
click at [725, 148] on icon at bounding box center [727, 151] width 5 height 6
click at [650, 21] on span "Teleprompter" at bounding box center [649, 24] width 36 height 6
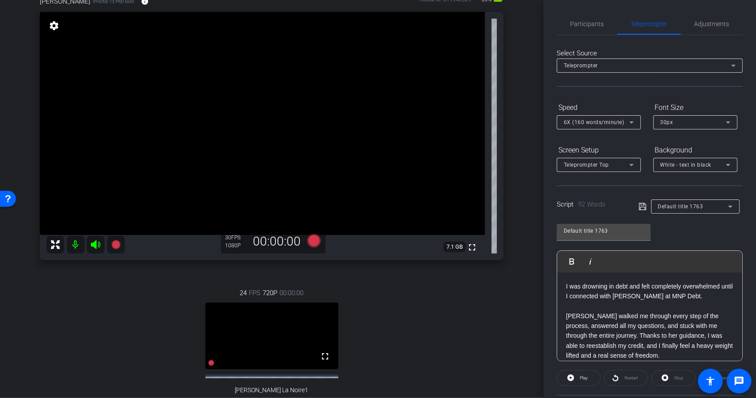
click at [635, 122] on icon at bounding box center [632, 122] width 11 height 11
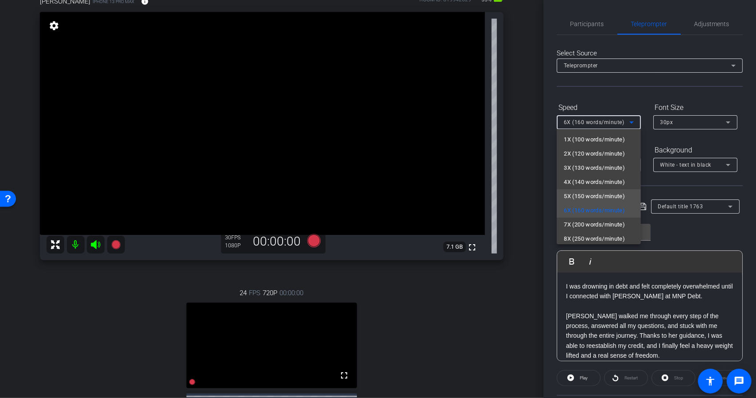
click at [615, 197] on span "5X (150 words/minute)" at bounding box center [594, 196] width 61 height 11
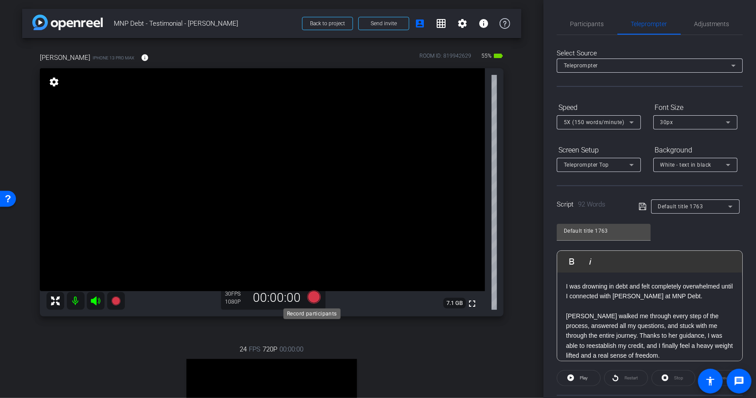
click at [310, 299] on icon at bounding box center [313, 296] width 13 height 13
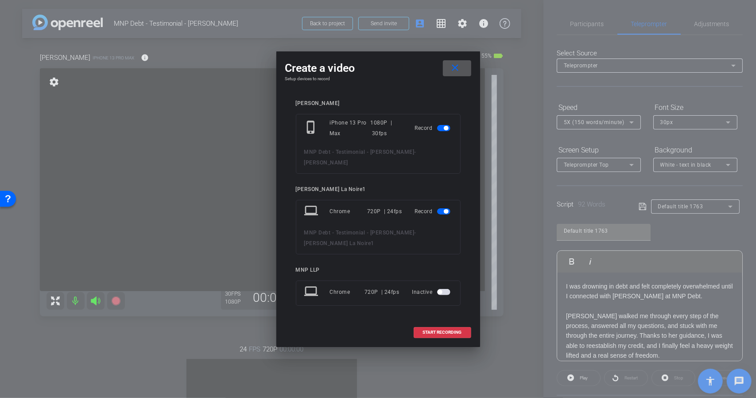
click at [443, 208] on span "button" at bounding box center [443, 211] width 13 height 6
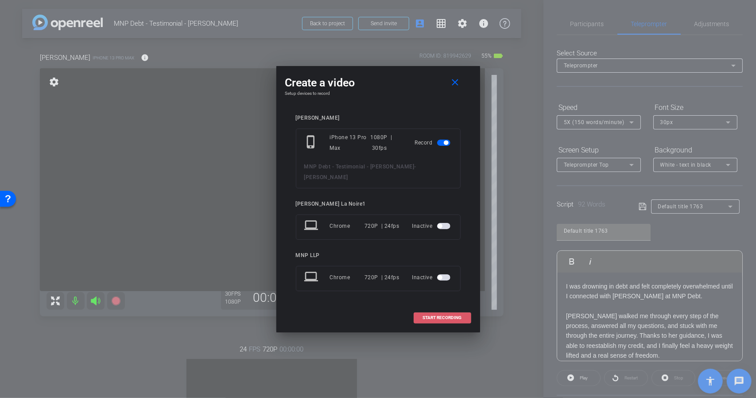
click at [442, 315] on span "START RECORDING" at bounding box center [442, 317] width 39 height 4
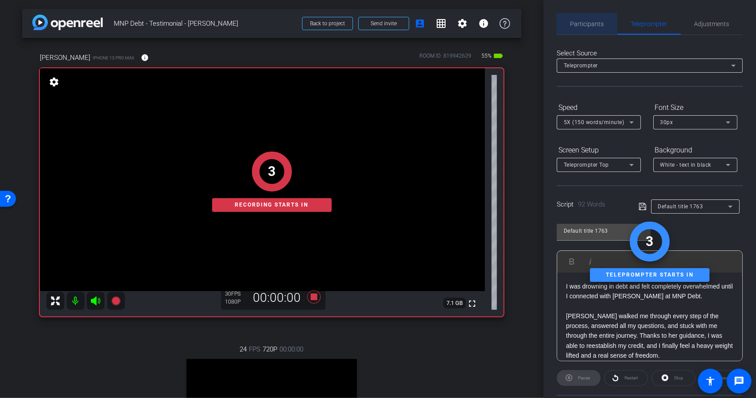
click at [599, 25] on span "Participants" at bounding box center [588, 24] width 34 height 6
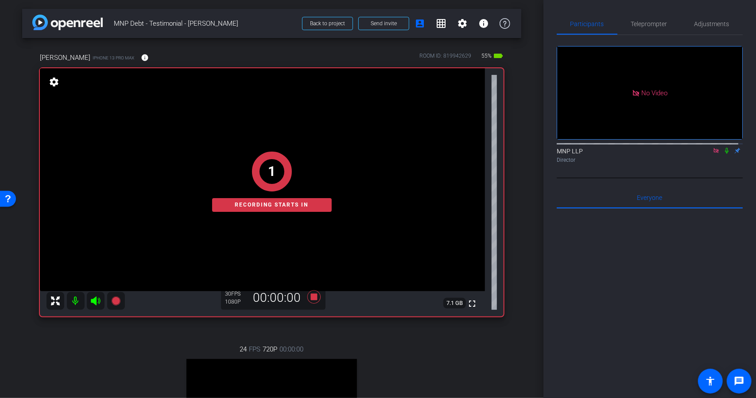
click at [725, 148] on icon at bounding box center [727, 151] width 4 height 6
click at [653, 24] on span "Teleprompter" at bounding box center [649, 24] width 36 height 6
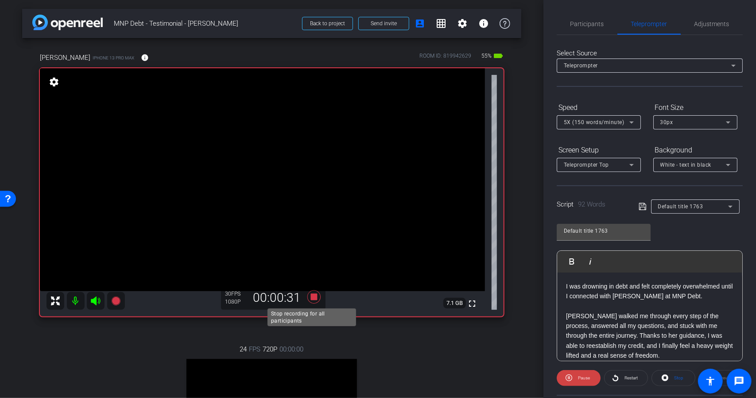
click at [314, 296] on icon at bounding box center [313, 296] width 13 height 13
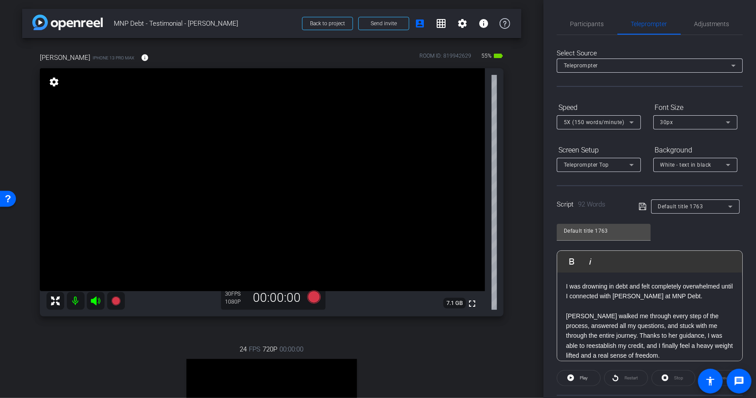
click at [624, 117] on div "5X (150 words/minute)" at bounding box center [597, 122] width 66 height 11
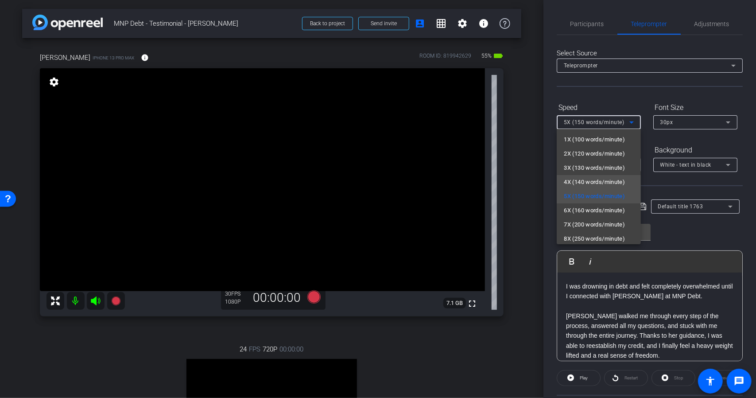
click at [605, 178] on span "4X (140 words/minute)" at bounding box center [594, 182] width 61 height 11
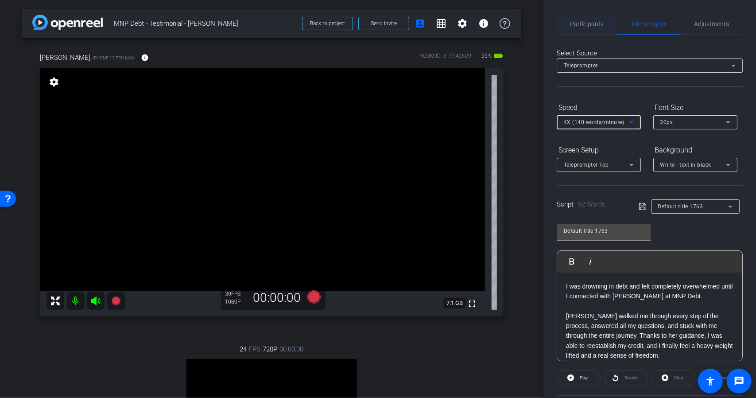
click at [592, 24] on span "Participants" at bounding box center [588, 24] width 34 height 6
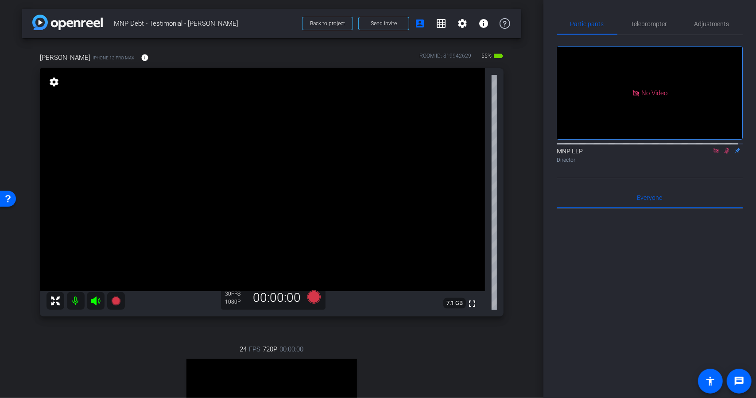
click at [724, 148] on icon at bounding box center [727, 151] width 7 height 6
click at [725, 148] on icon at bounding box center [727, 151] width 4 height 6
click at [651, 21] on span "Teleprompter" at bounding box center [649, 24] width 36 height 6
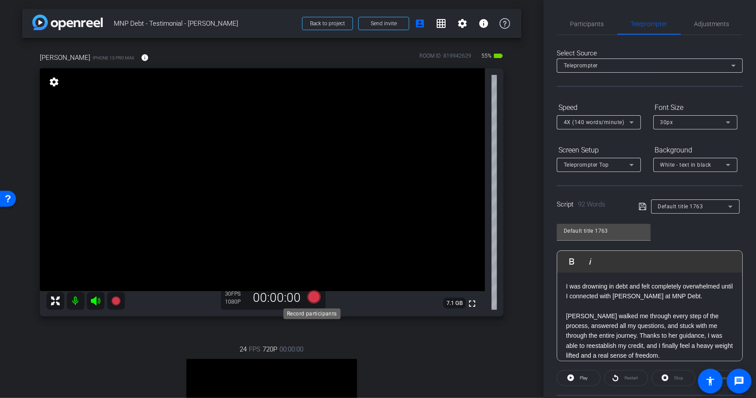
click at [308, 301] on icon at bounding box center [313, 296] width 13 height 13
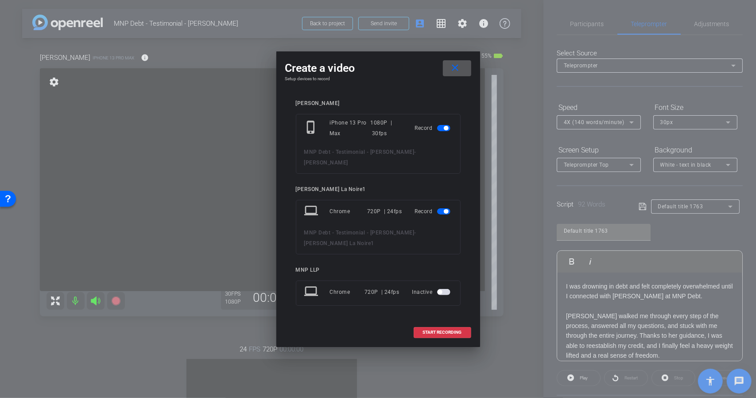
click at [446, 206] on mat-slide-toggle at bounding box center [444, 211] width 15 height 11
click at [446, 209] on span "button" at bounding box center [446, 211] width 4 height 4
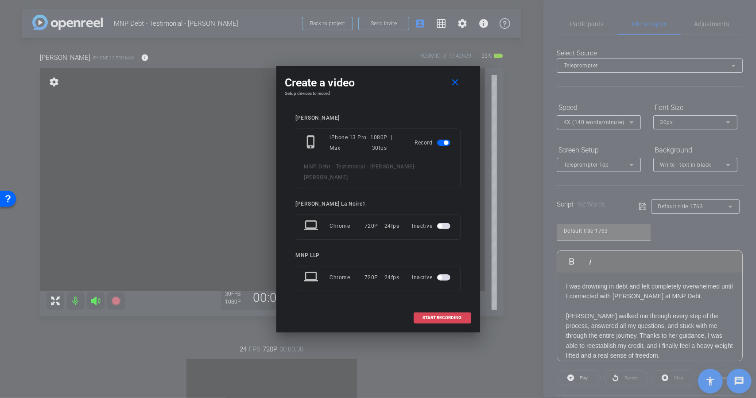
click at [458, 315] on span "START RECORDING" at bounding box center [442, 317] width 39 height 4
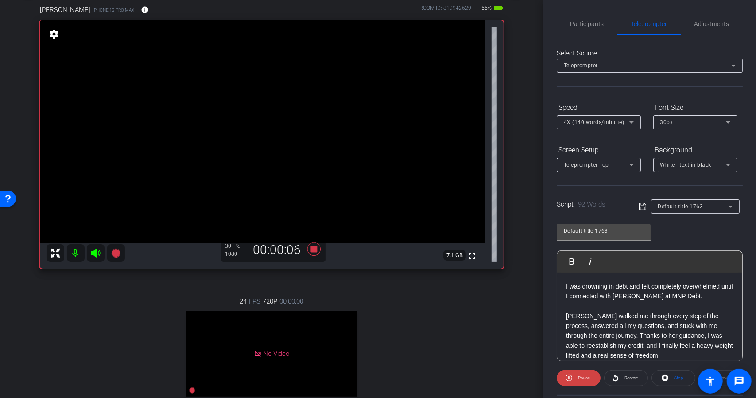
scroll to position [44, 0]
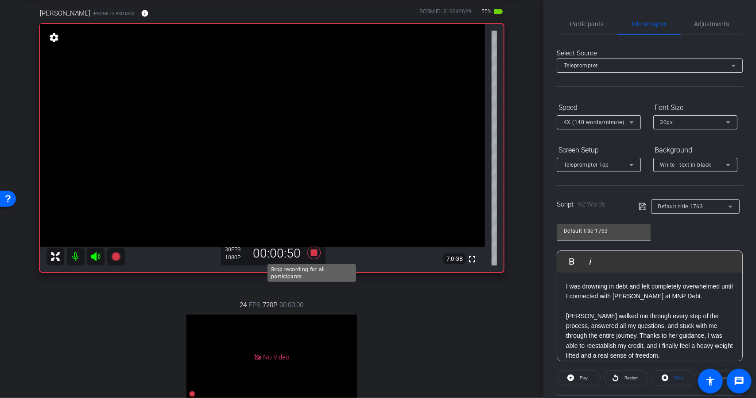
click at [308, 252] on icon at bounding box center [313, 252] width 13 height 13
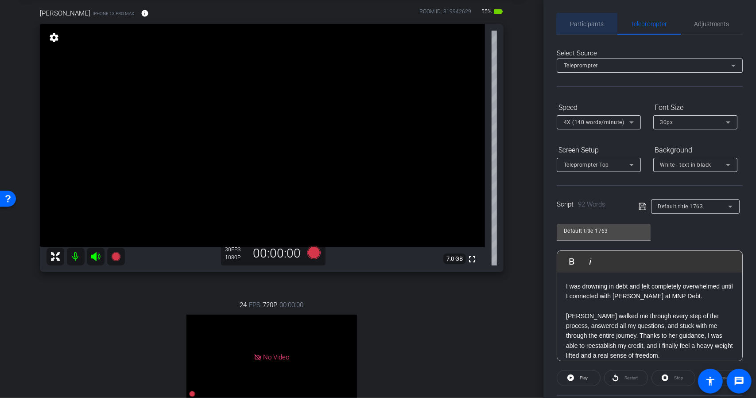
click at [593, 28] on span "Participants" at bounding box center [588, 23] width 34 height 21
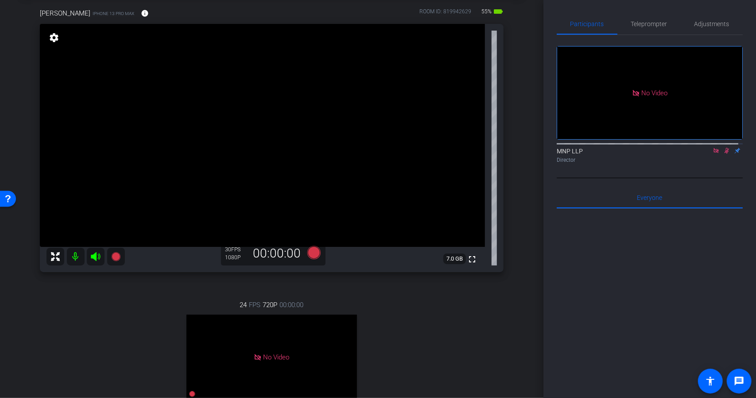
click at [725, 148] on icon at bounding box center [727, 151] width 5 height 6
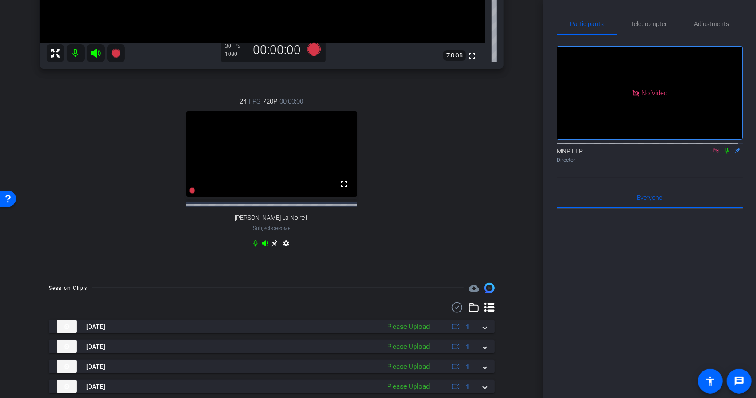
scroll to position [266, 0]
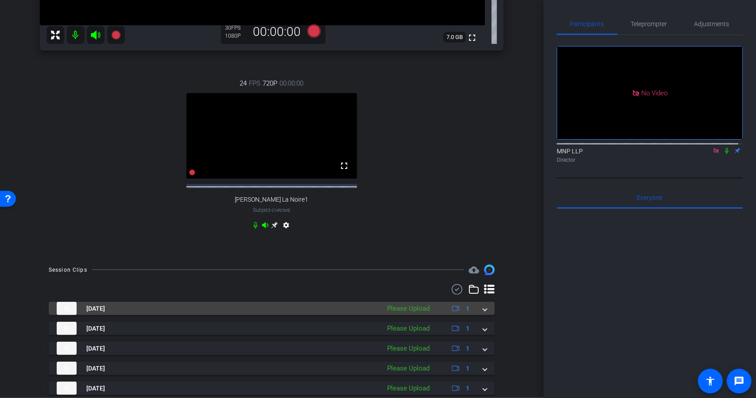
click at [479, 315] on div "[DATE] Please Upload 1" at bounding box center [270, 308] width 427 height 13
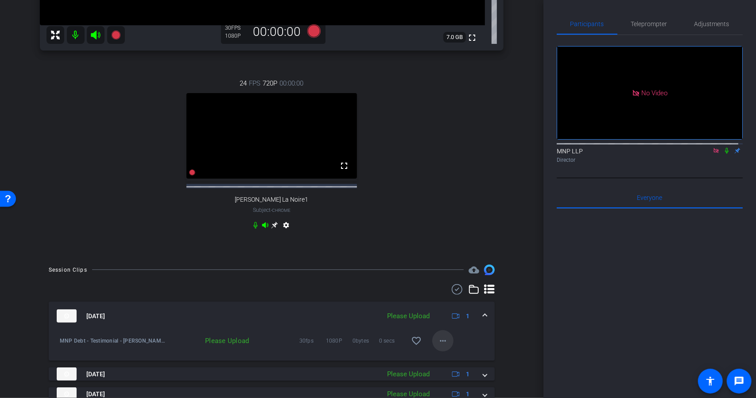
click at [438, 346] on mat-icon "more_horiz" at bounding box center [443, 340] width 11 height 11
click at [454, 364] on span "Upload" at bounding box center [453, 367] width 35 height 11
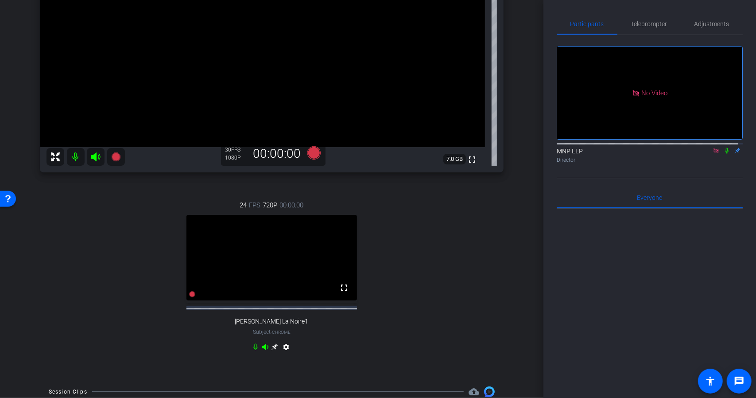
scroll to position [89, 0]
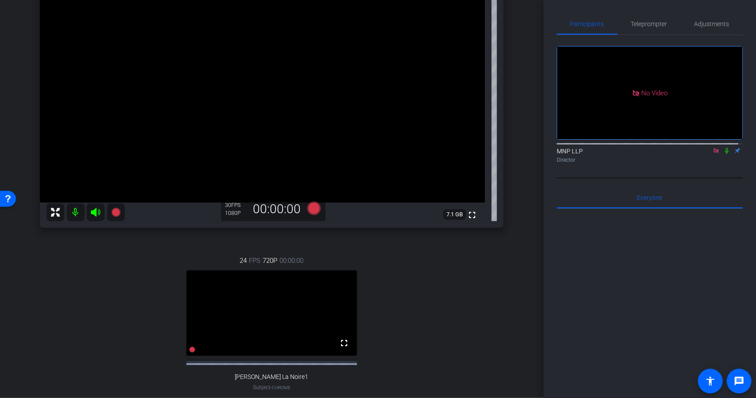
click at [724, 148] on icon at bounding box center [727, 151] width 7 height 6
click at [650, 25] on span "Teleprompter" at bounding box center [649, 24] width 36 height 6
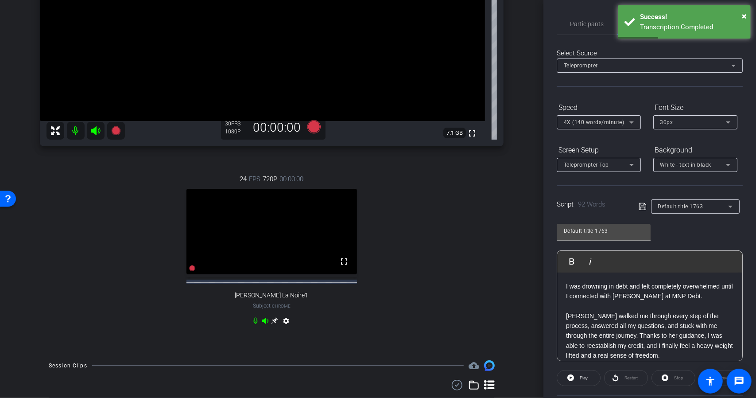
scroll to position [37, 0]
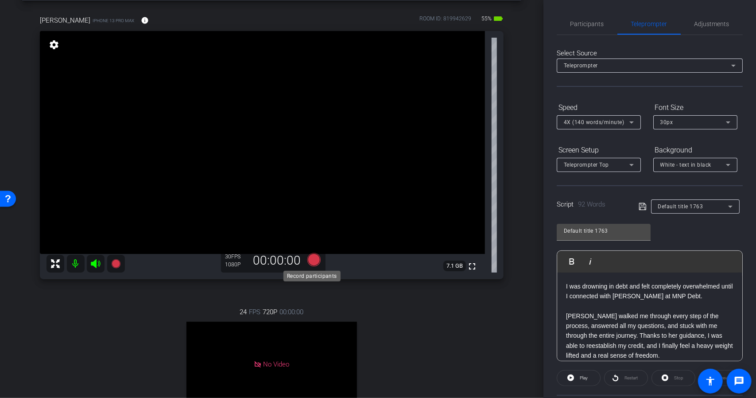
click at [311, 261] on icon at bounding box center [313, 259] width 13 height 13
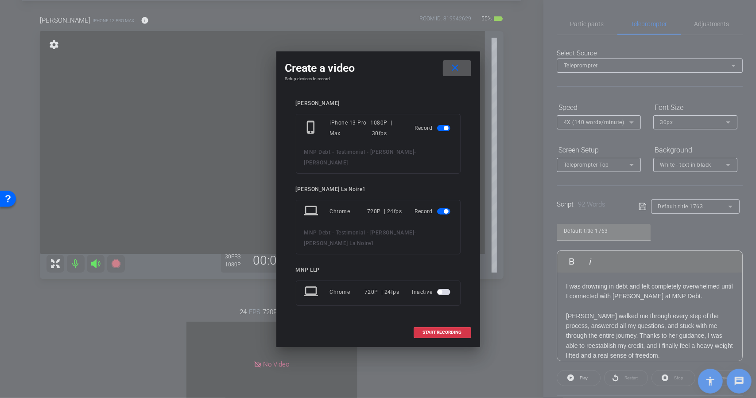
click at [444, 209] on span "button" at bounding box center [443, 211] width 13 height 6
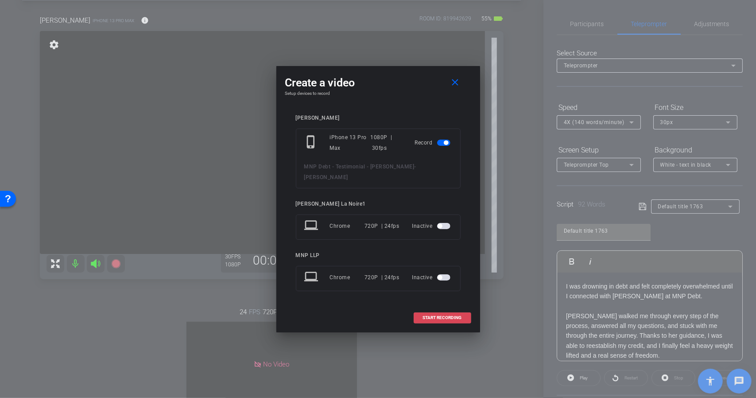
click at [447, 315] on span "START RECORDING" at bounding box center [442, 317] width 39 height 4
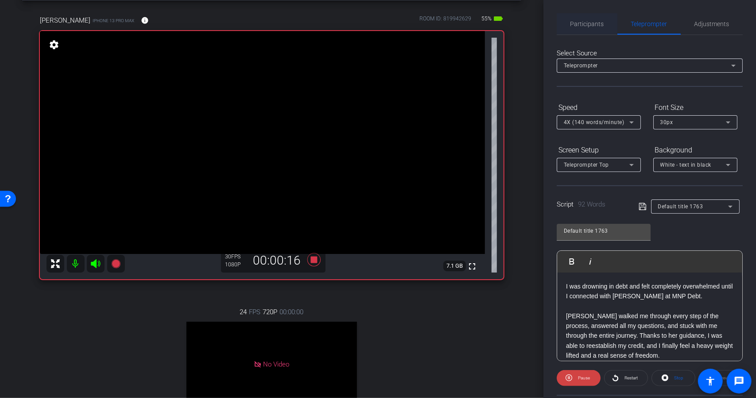
click at [598, 21] on span "Participants" at bounding box center [588, 24] width 34 height 6
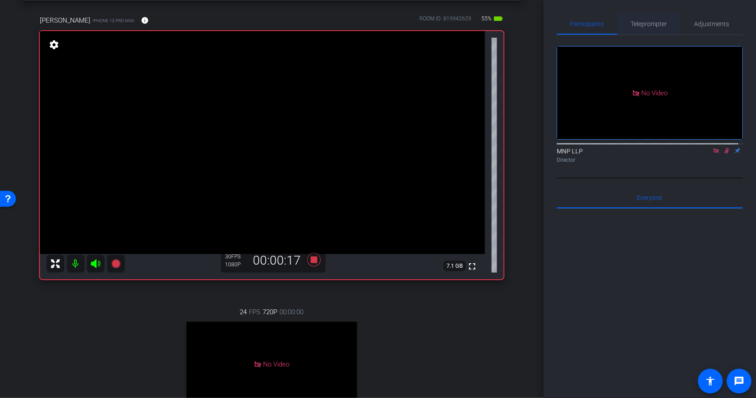
click at [649, 21] on span "Teleprompter" at bounding box center [649, 24] width 36 height 6
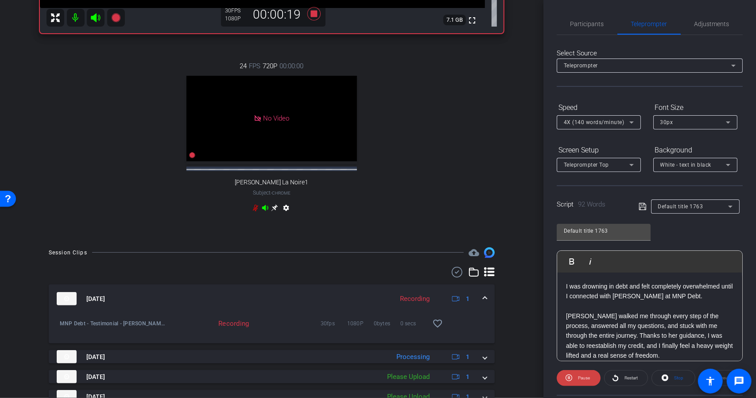
scroll to position [303, 0]
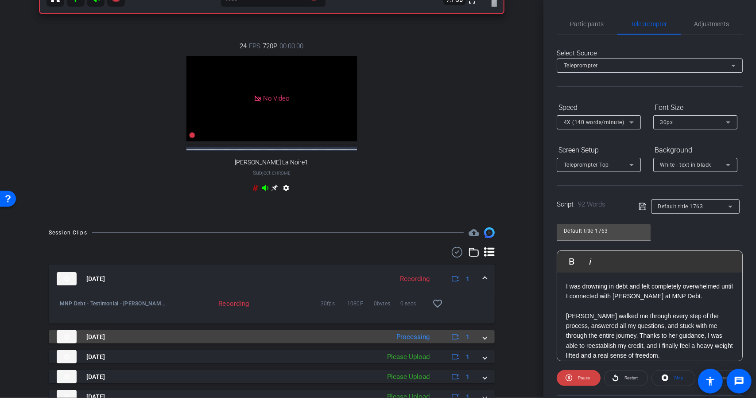
click at [484, 343] on mat-expansion-panel-header "[DATE] Processing 1" at bounding box center [272, 336] width 446 height 13
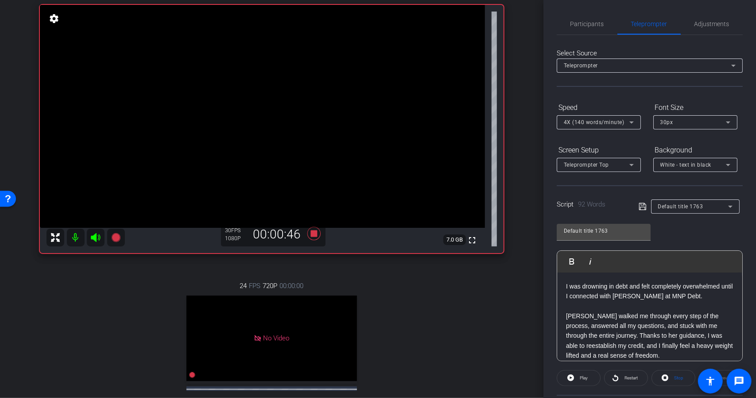
scroll to position [37, 0]
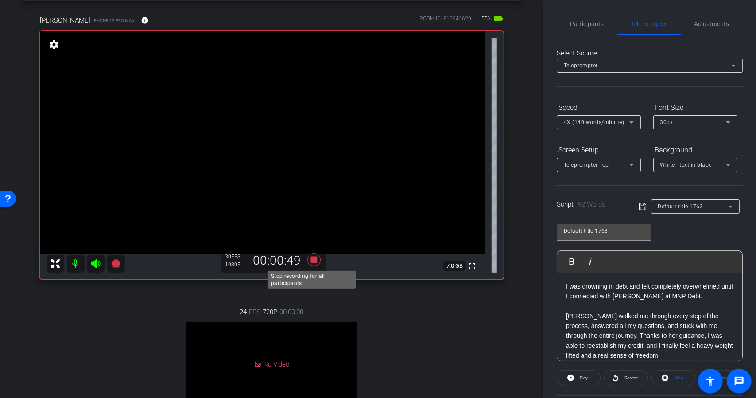
click at [310, 261] on icon at bounding box center [313, 259] width 13 height 13
click at [589, 26] on span "Participants" at bounding box center [588, 24] width 34 height 6
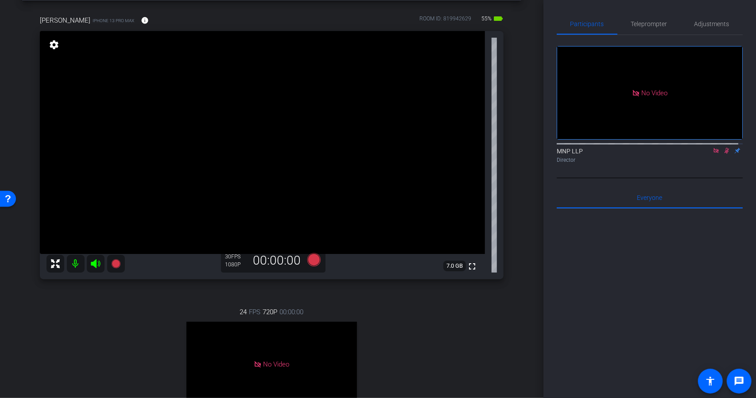
click at [724, 148] on icon at bounding box center [727, 151] width 7 height 6
click at [713, 148] on icon at bounding box center [716, 151] width 7 height 6
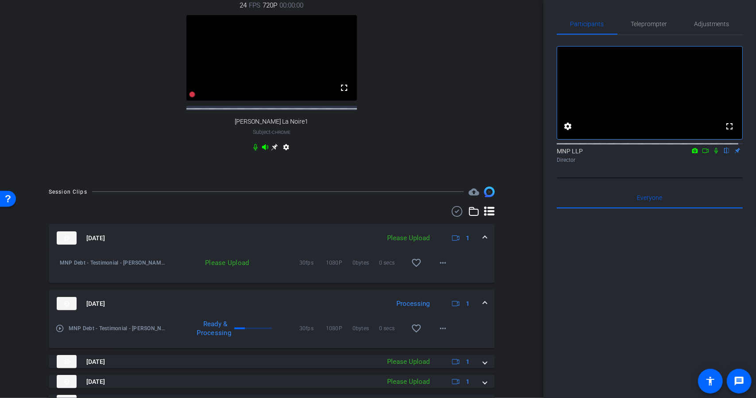
scroll to position [354, 0]
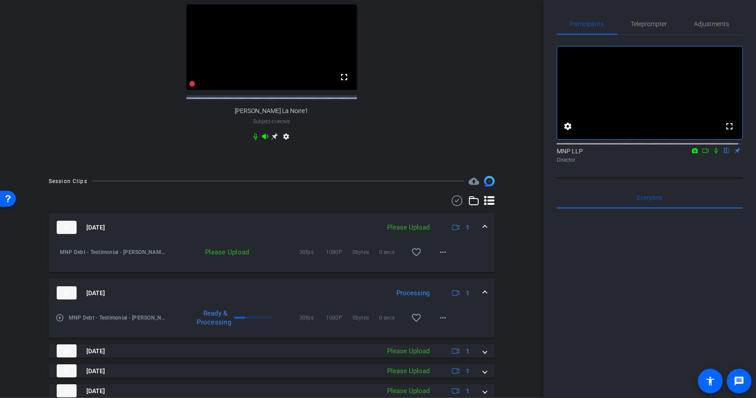
click at [413, 233] on div "Please Upload" at bounding box center [408, 227] width 51 height 10
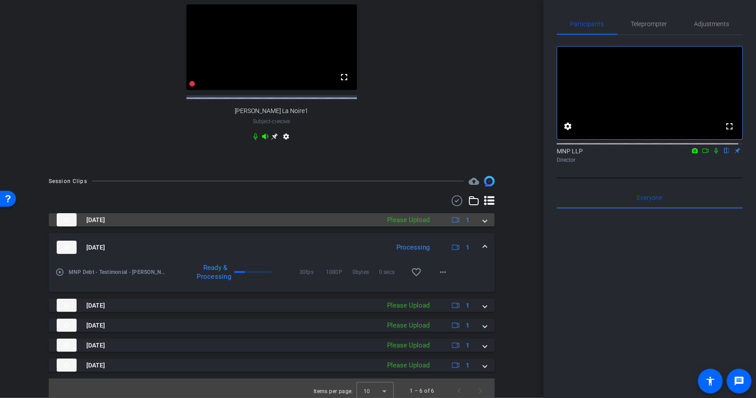
click at [418, 225] on div "Please Upload" at bounding box center [408, 220] width 51 height 10
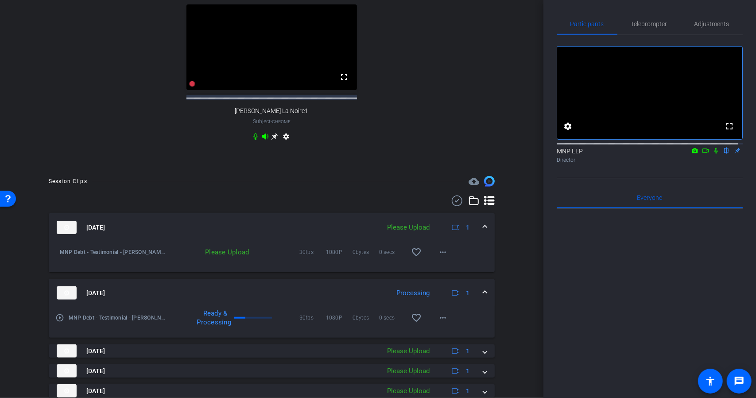
click at [223, 257] on div "Please Upload" at bounding box center [211, 252] width 86 height 9
click at [441, 257] on mat-icon "more_horiz" at bounding box center [443, 252] width 11 height 11
click at [451, 280] on span "Upload" at bounding box center [453, 278] width 35 height 11
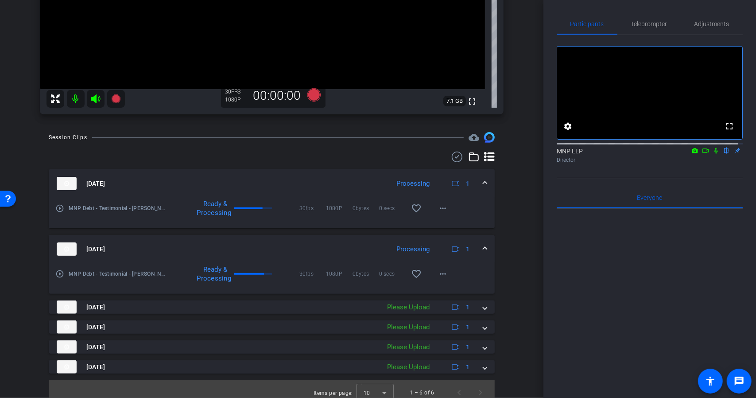
scroll to position [202, 0]
click at [715, 154] on icon at bounding box center [717, 151] width 4 height 6
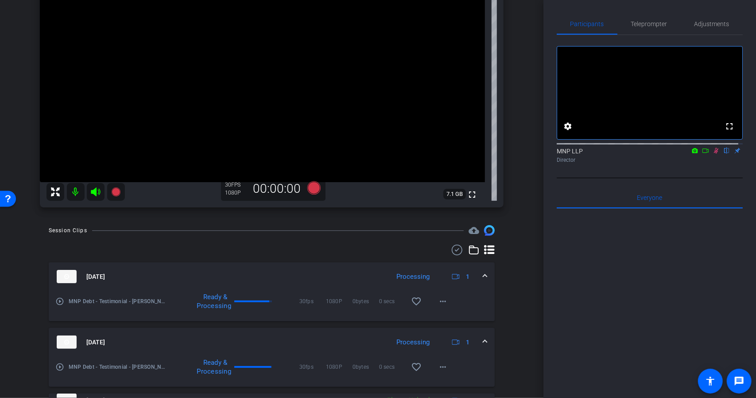
click at [713, 154] on icon at bounding box center [716, 151] width 7 height 6
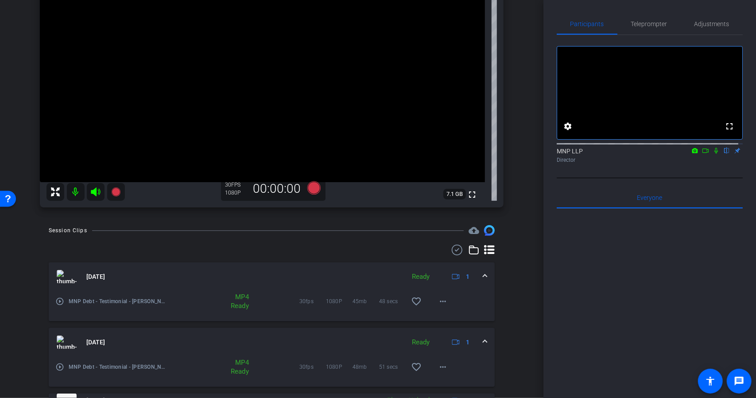
click at [713, 154] on icon at bounding box center [716, 151] width 7 height 6
click at [714, 154] on icon at bounding box center [716, 151] width 5 height 6
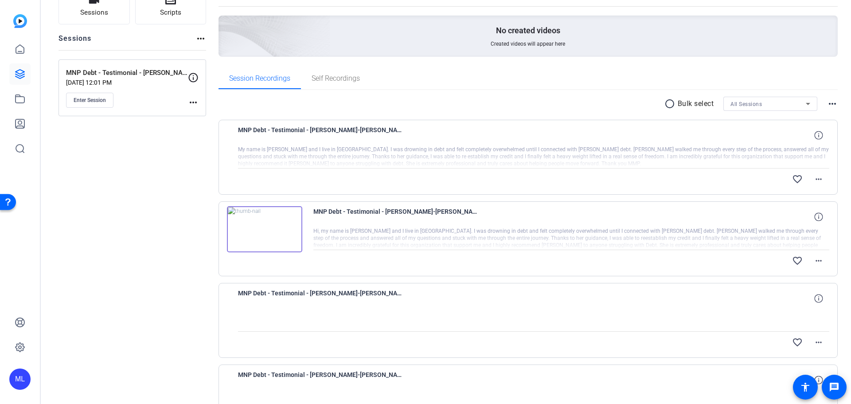
scroll to position [89, 0]
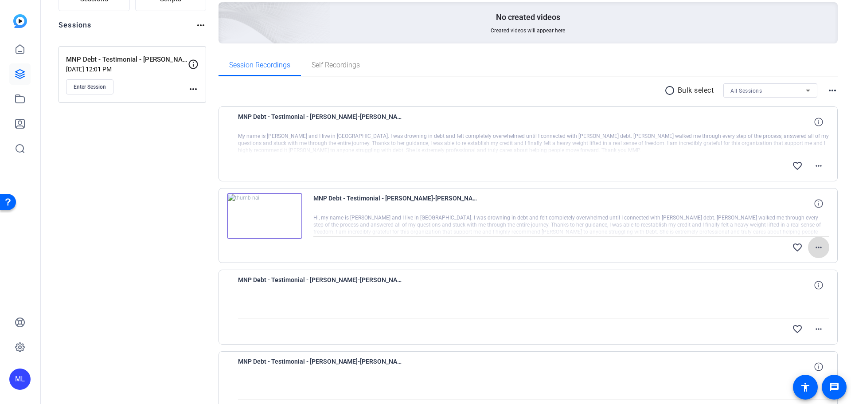
click at [816, 247] on mat-icon "more_horiz" at bounding box center [818, 247] width 11 height 11
click at [802, 263] on span "Download Original" at bounding box center [790, 266] width 53 height 11
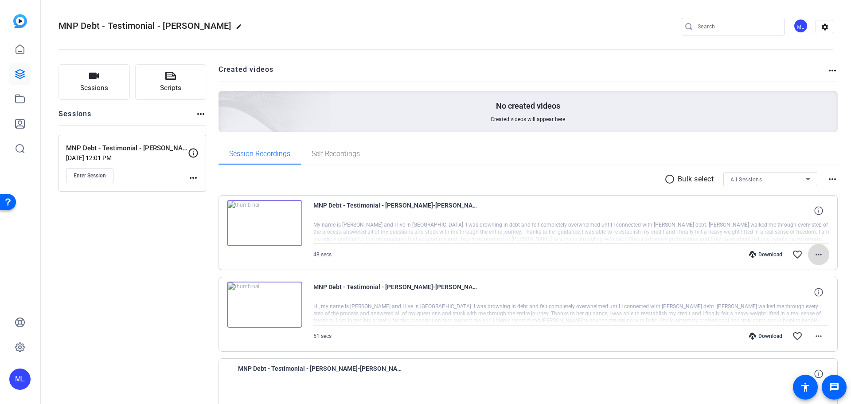
click at [820, 261] on span at bounding box center [818, 254] width 21 height 21
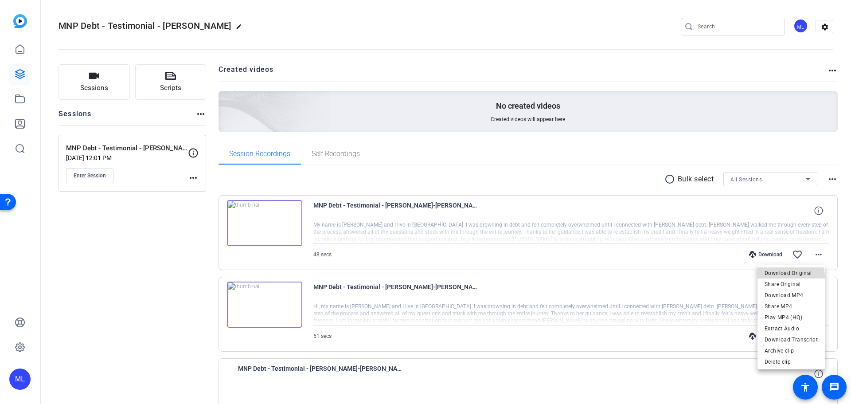
click at [789, 277] on span "Download Original" at bounding box center [790, 273] width 53 height 11
